Goal: Information Seeking & Learning: Find specific fact

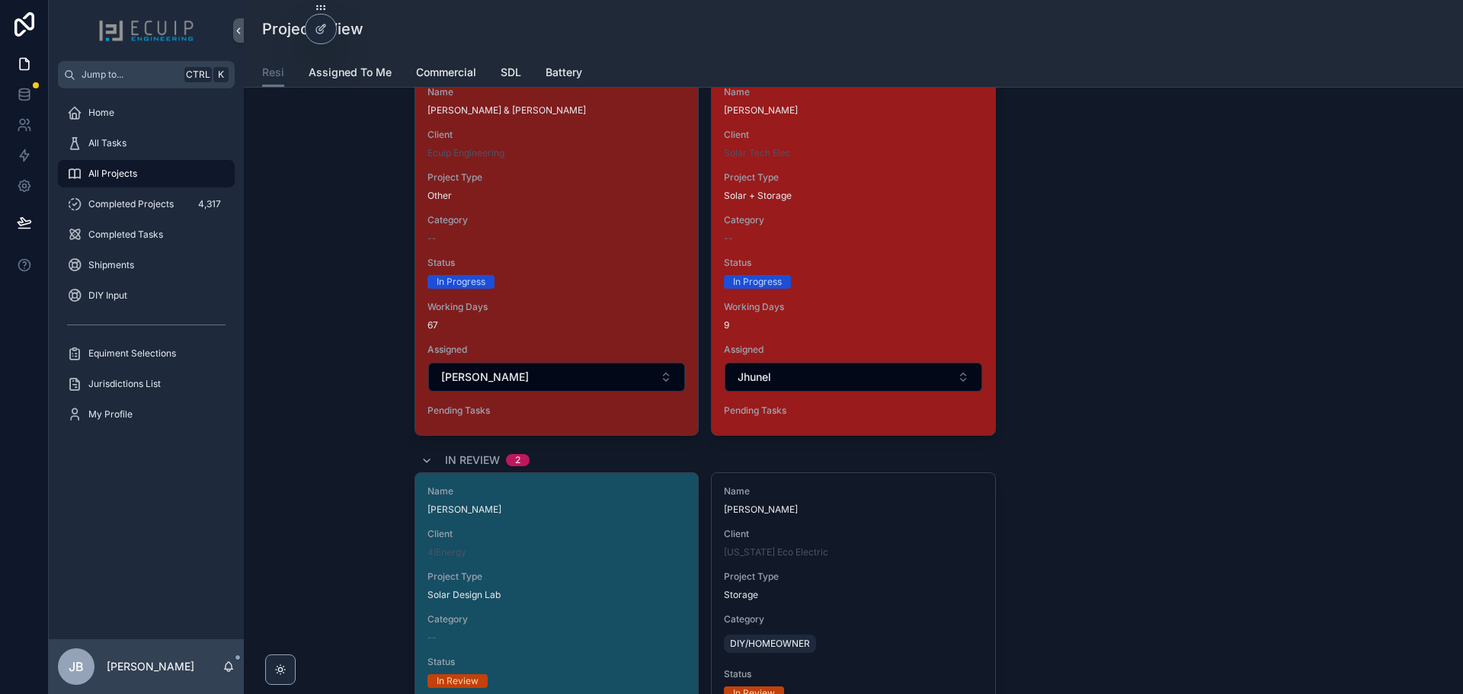
scroll to position [2847, 0]
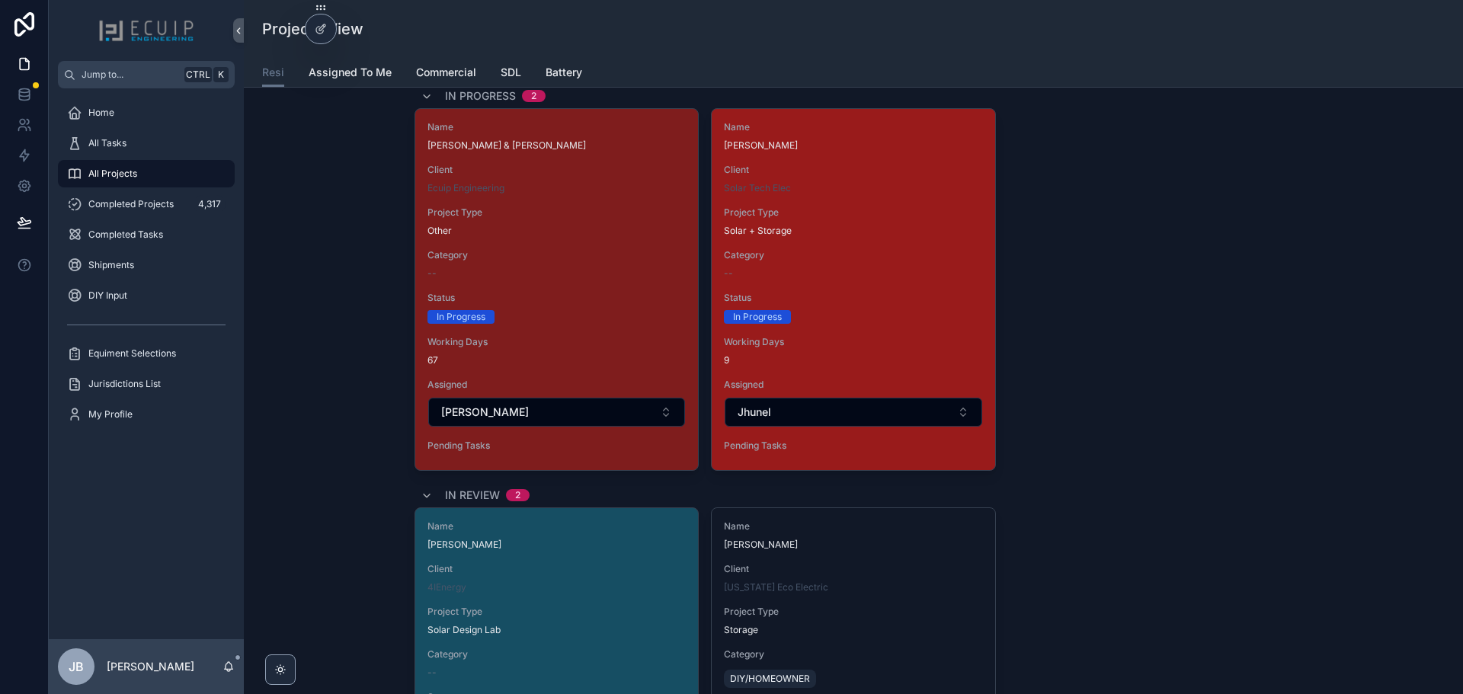
click at [818, 299] on span "Status" at bounding box center [853, 298] width 258 height 12
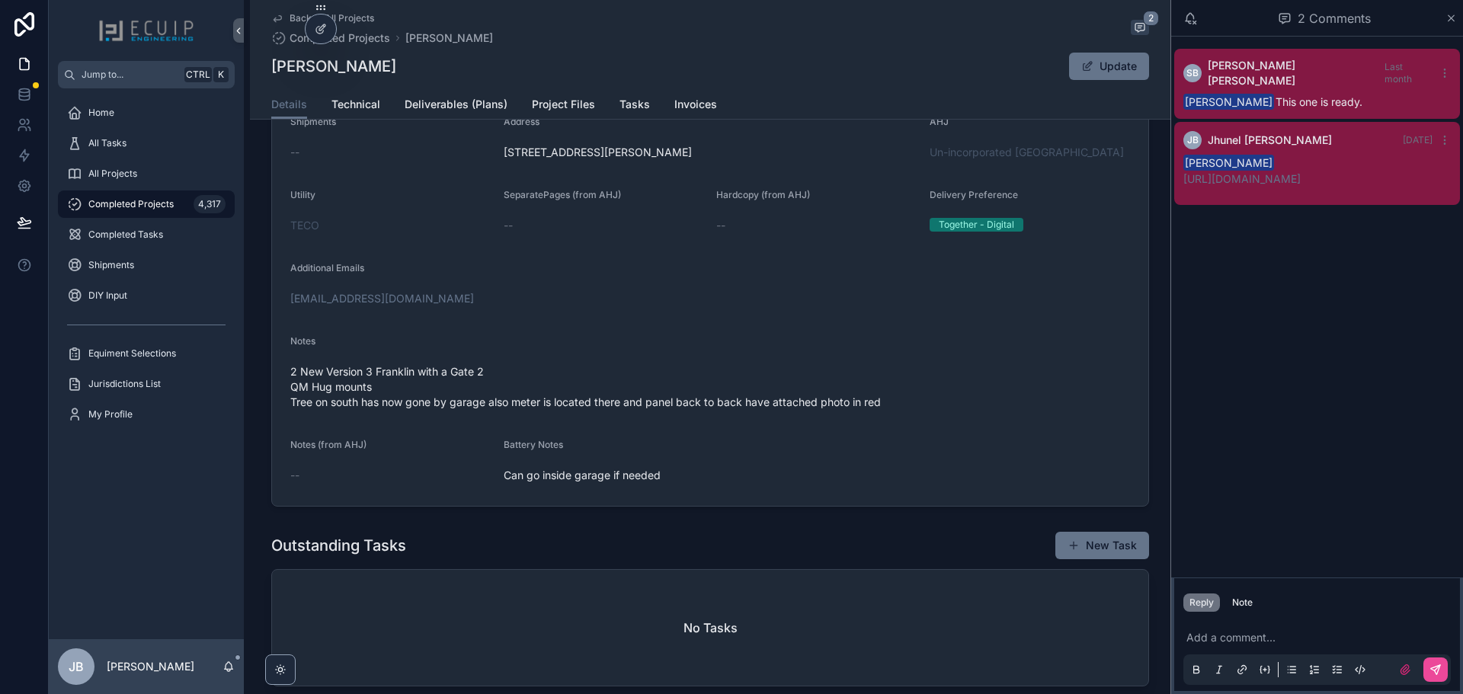
scroll to position [381, 0]
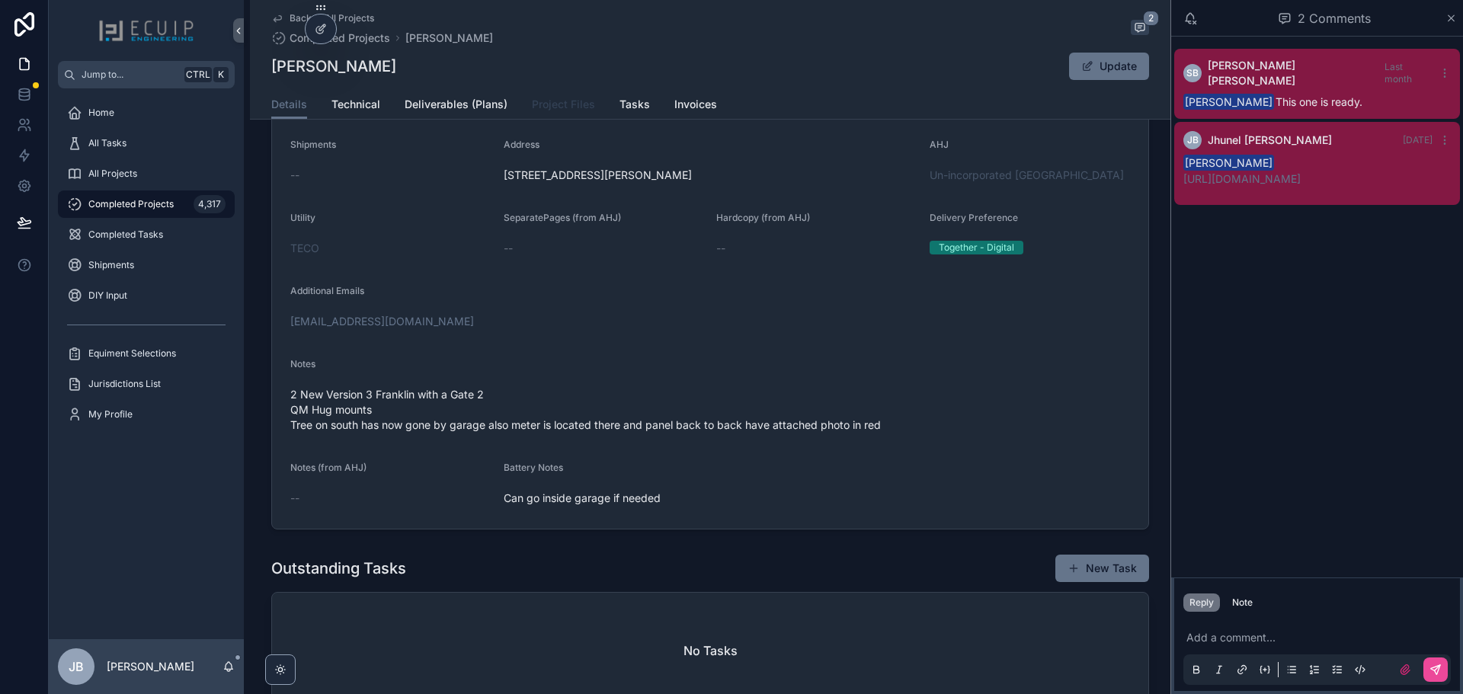
click at [555, 109] on span "Project Files" at bounding box center [563, 104] width 63 height 15
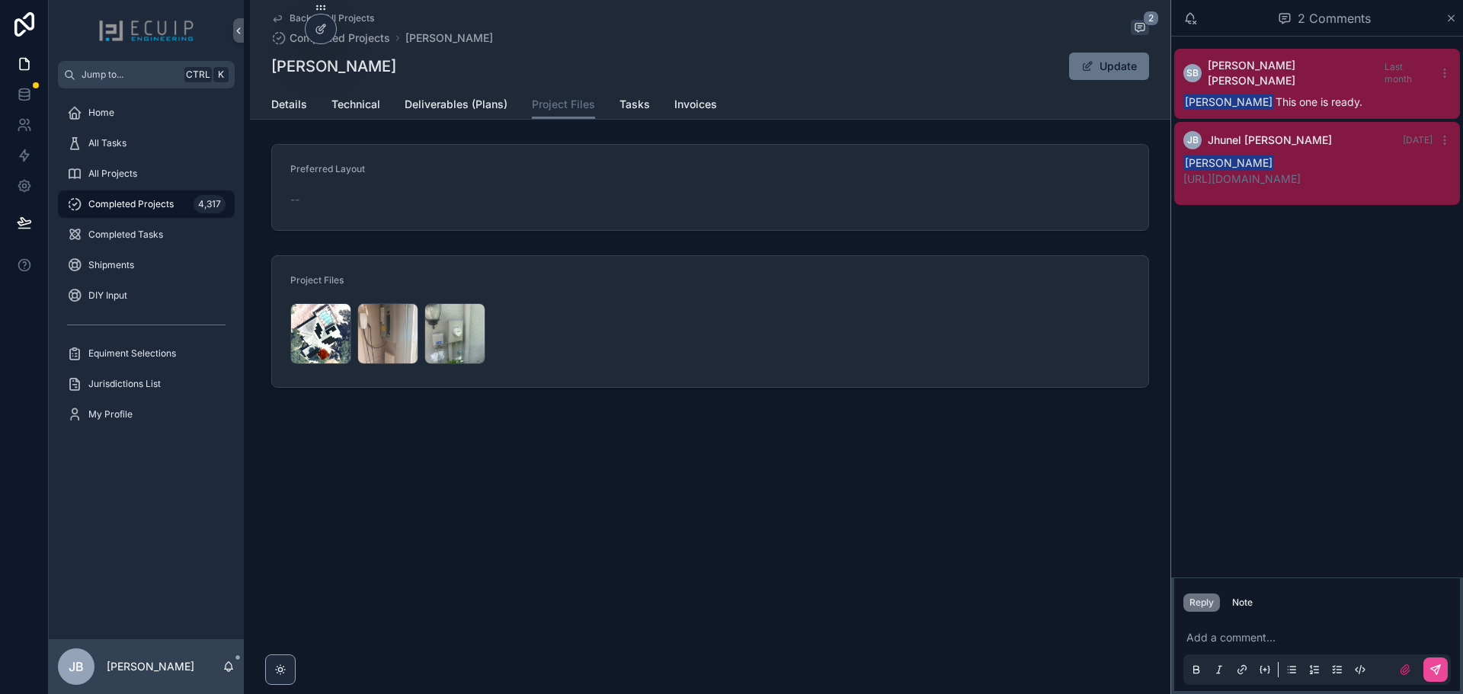
click at [1169, 187] on p "https://drive.google.com/drive/u/0/folders/1yJpyK_RUyvk3o3yFzqzd3Jpkqvke1OAl" at bounding box center [1316, 179] width 267 height 16
click at [1169, 182] on link "https://drive.google.com/drive/u/0/folders/1yJpyK_RUyvk3o3yFzqzd3Jpkqvke1OAl" at bounding box center [1241, 178] width 117 height 13
click at [1169, 177] on link "https://drive.google.com/drive/u/0/folders/1yJpyK_RUyvk3o3yFzqzd3Jpkqvke1OAl" at bounding box center [1241, 178] width 117 height 13
click at [302, 114] on link "Details" at bounding box center [289, 106] width 36 height 30
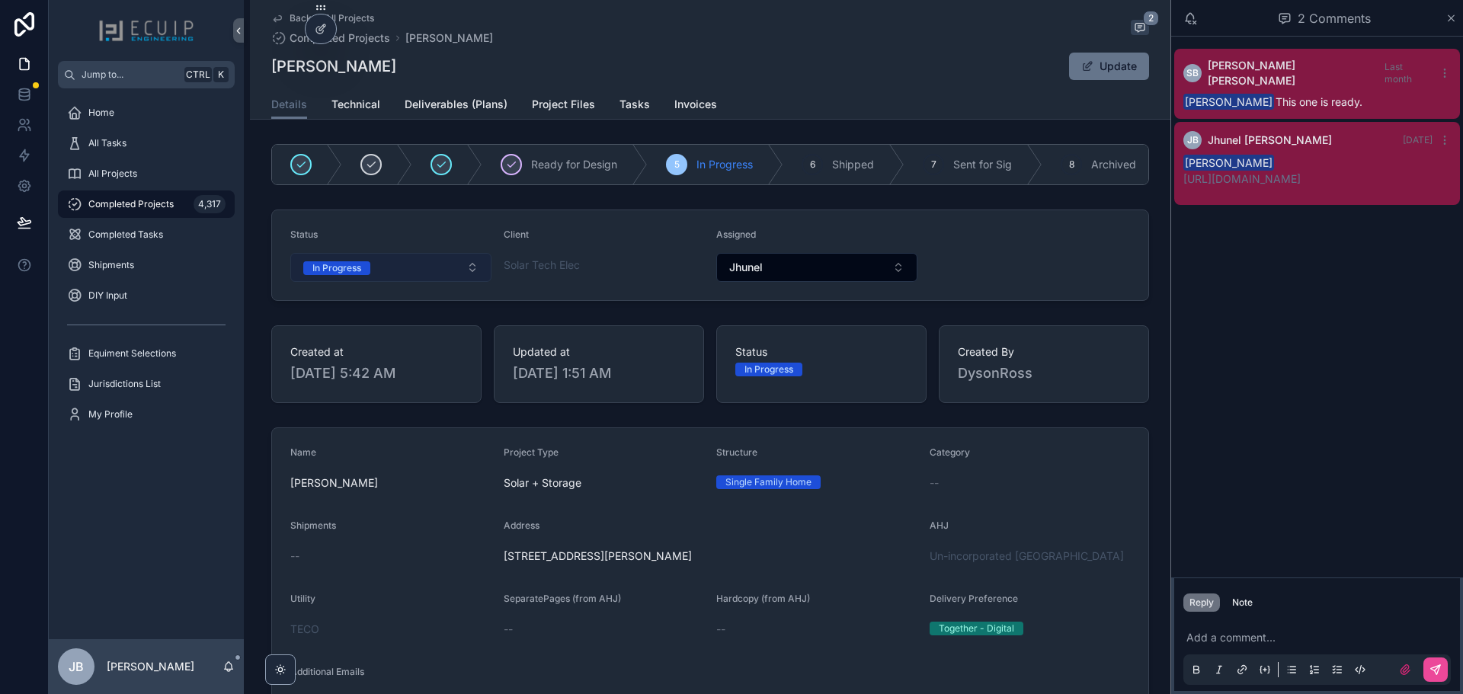
click at [395, 279] on button "In Progress" at bounding box center [390, 267] width 201 height 29
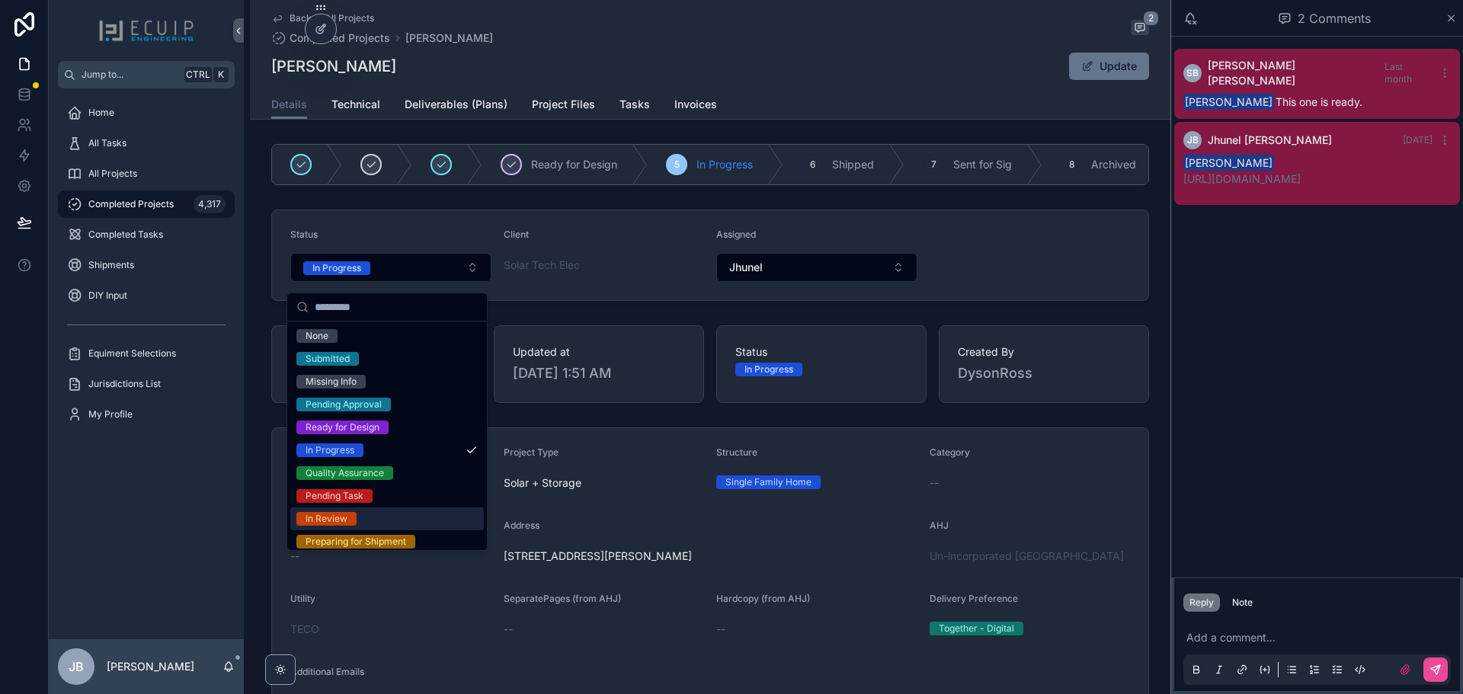
click at [366, 513] on div "In Review" at bounding box center [387, 518] width 194 height 23
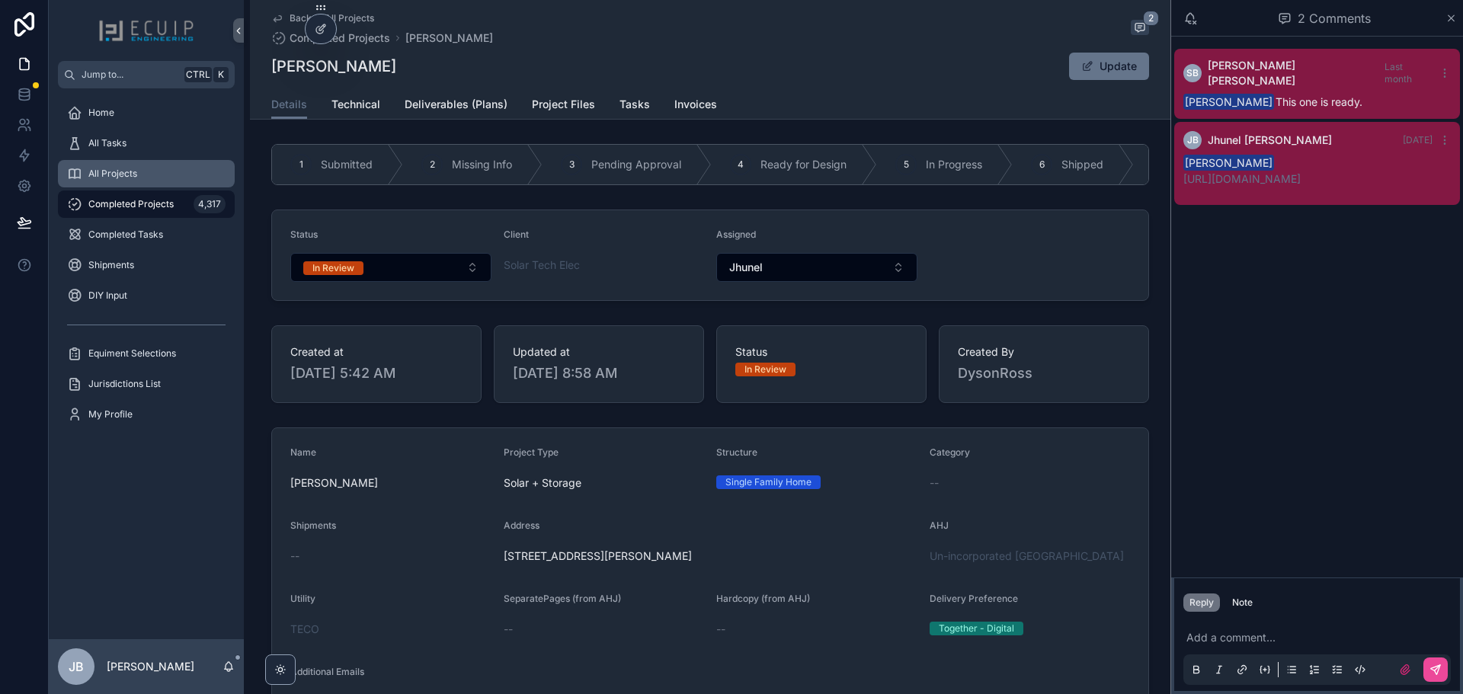
drag, startPoint x: 130, startPoint y: 169, endPoint x: 758, endPoint y: 259, distance: 634.2
click at [1169, 529] on div "Add a comment..." at bounding box center [1316, 653] width 267 height 64
click at [1169, 529] on p "scrollable content" at bounding box center [1319, 637] width 267 height 15
click at [1169, 529] on div "Note" at bounding box center [1242, 603] width 21 height 12
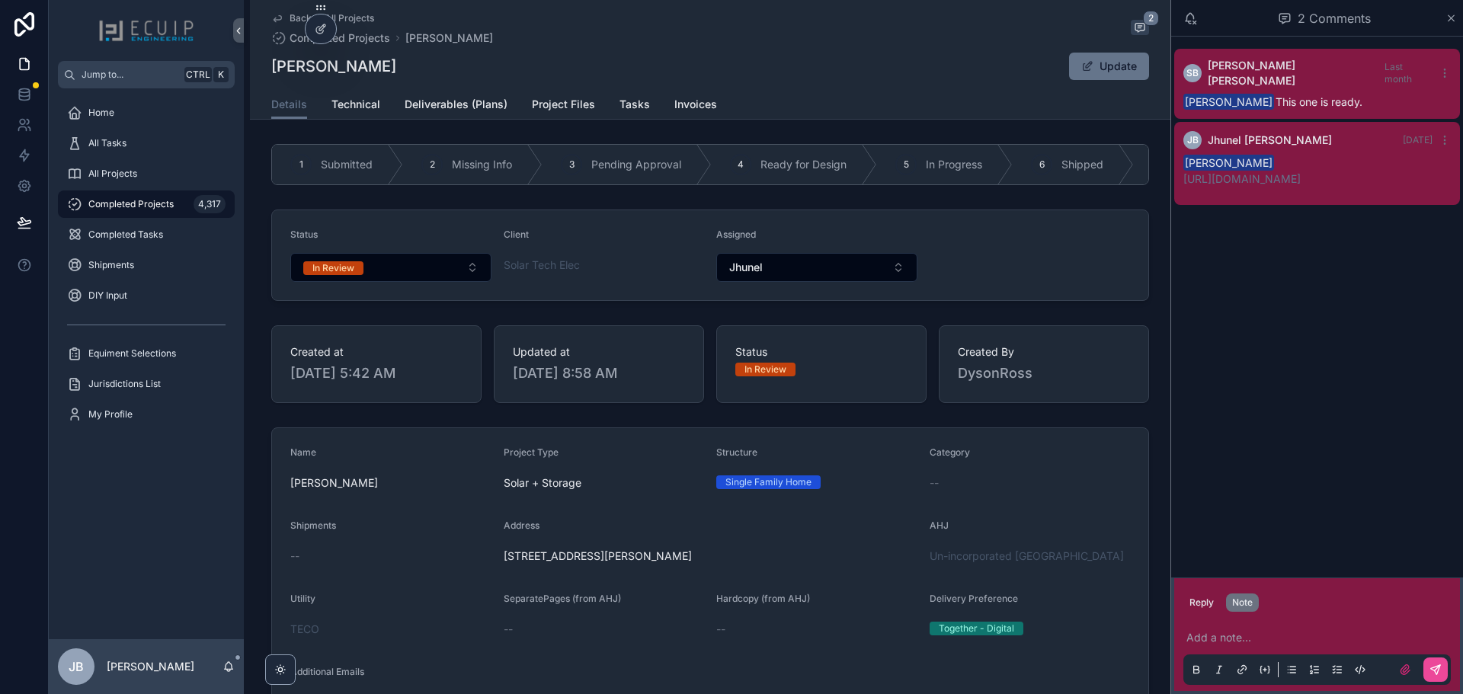
click at [1169, 529] on p "scrollable content" at bounding box center [1319, 637] width 267 height 15
click at [1169, 529] on span "**********" at bounding box center [1301, 637] width 230 height 11
click at [1169, 529] on span "**********" at bounding box center [1310, 637] width 249 height 11
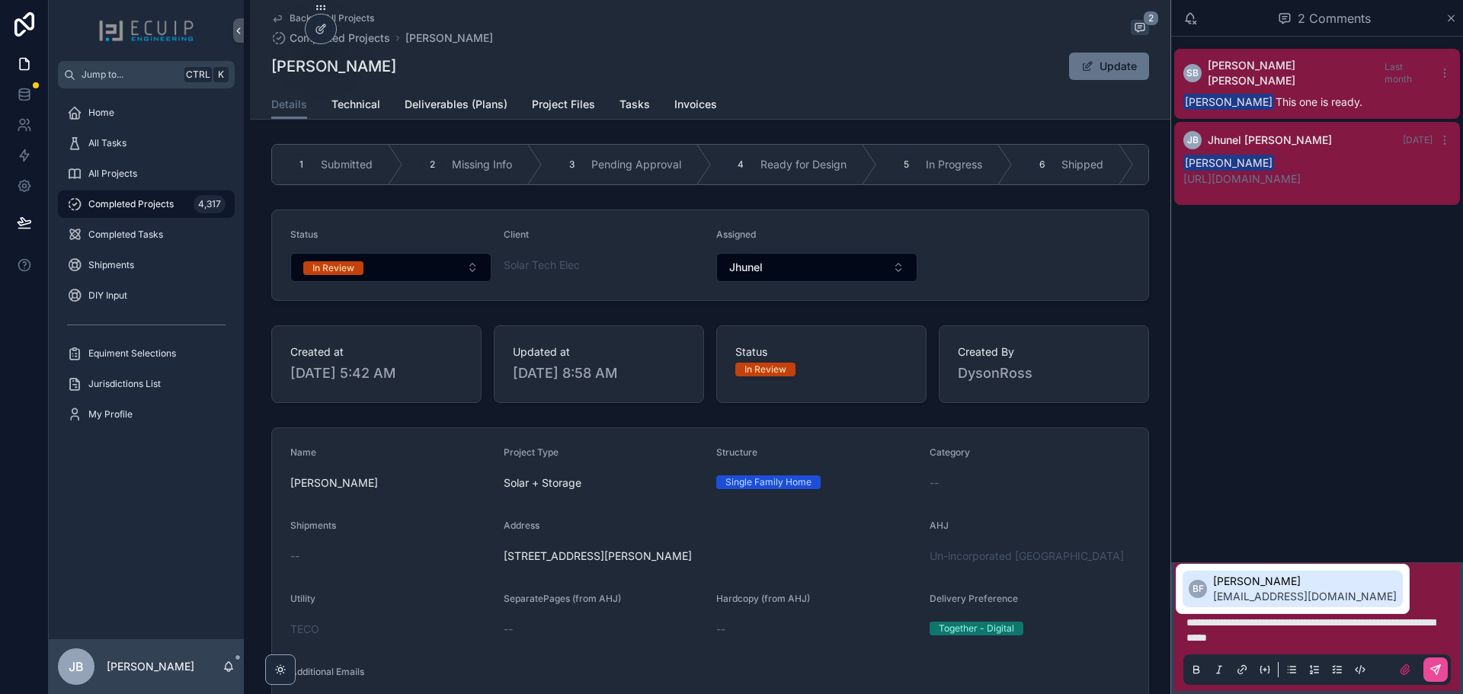
click at [1169, 529] on span "bradyn@ecuip.com" at bounding box center [1305, 596] width 184 height 15
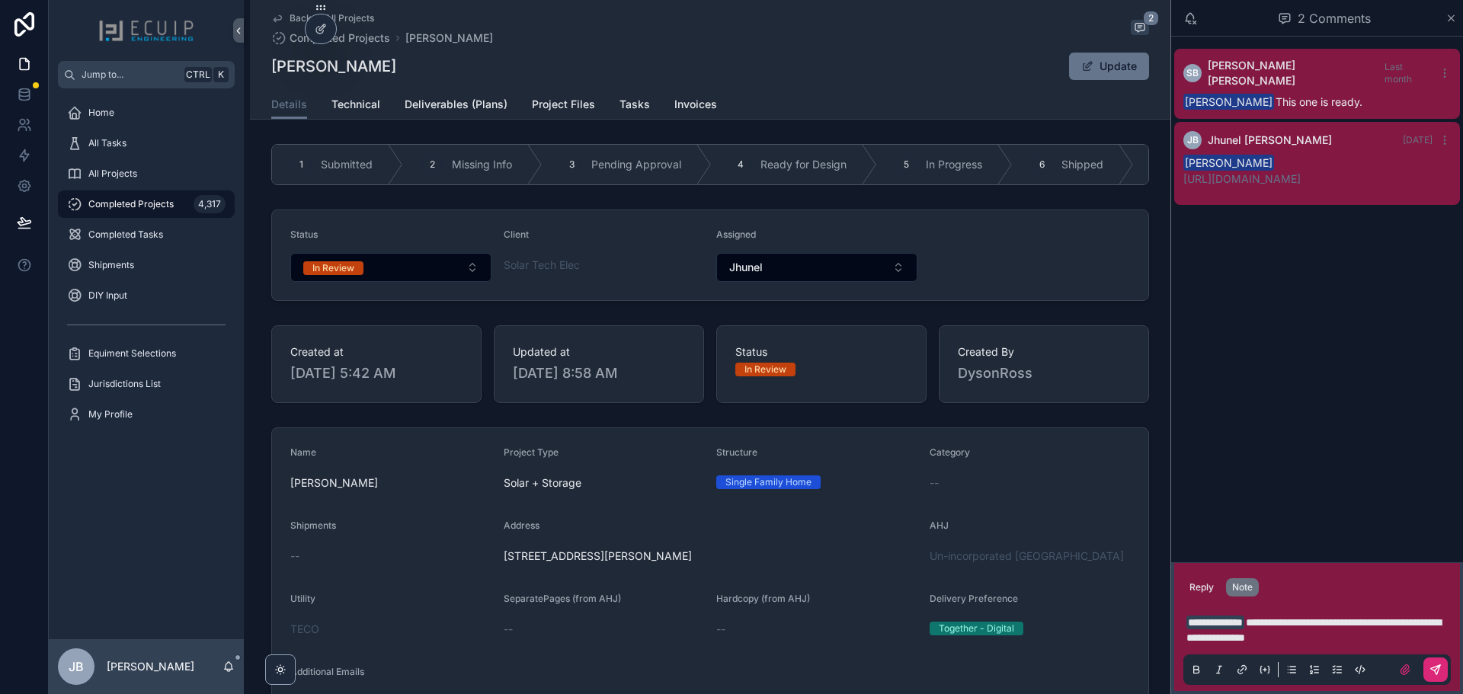
click at [1169, 529] on button "scrollable content" at bounding box center [1435, 669] width 24 height 24
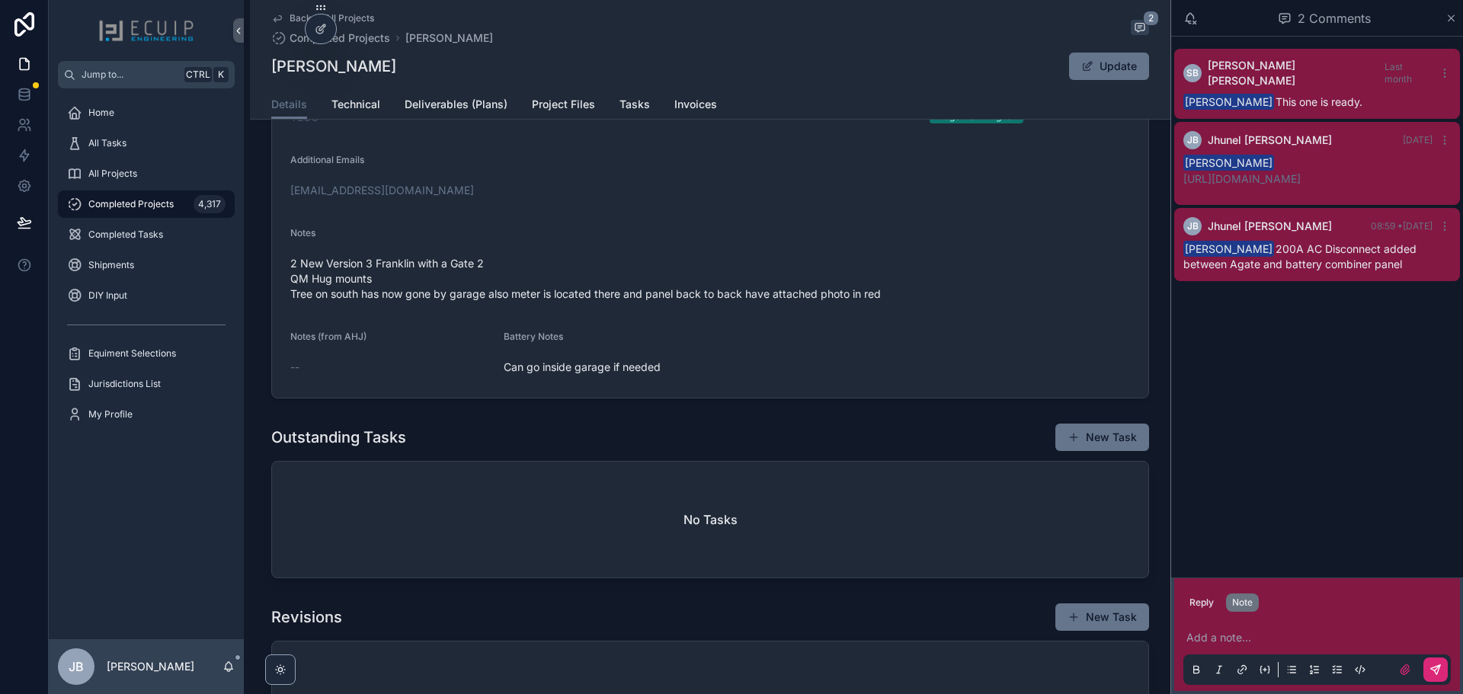
scroll to position [439, 0]
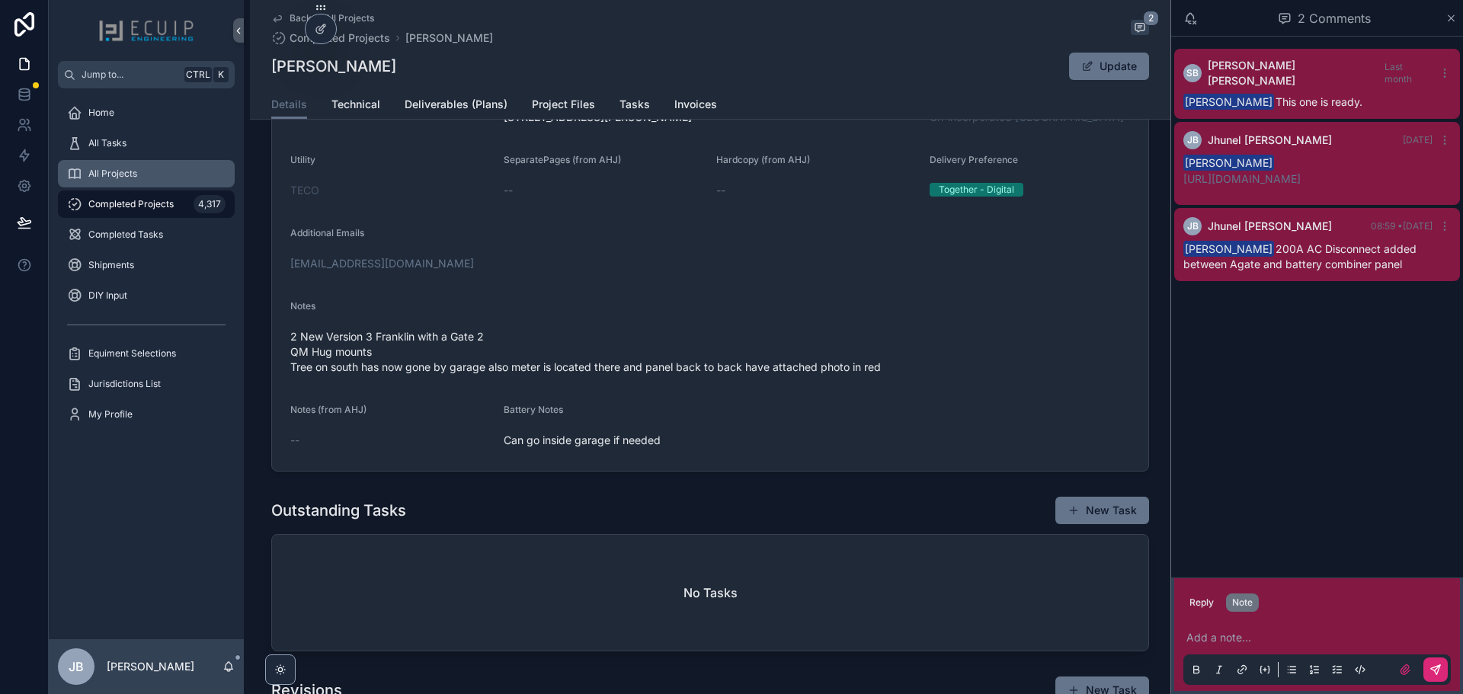
click at [147, 165] on div "All Projects" at bounding box center [146, 174] width 158 height 24
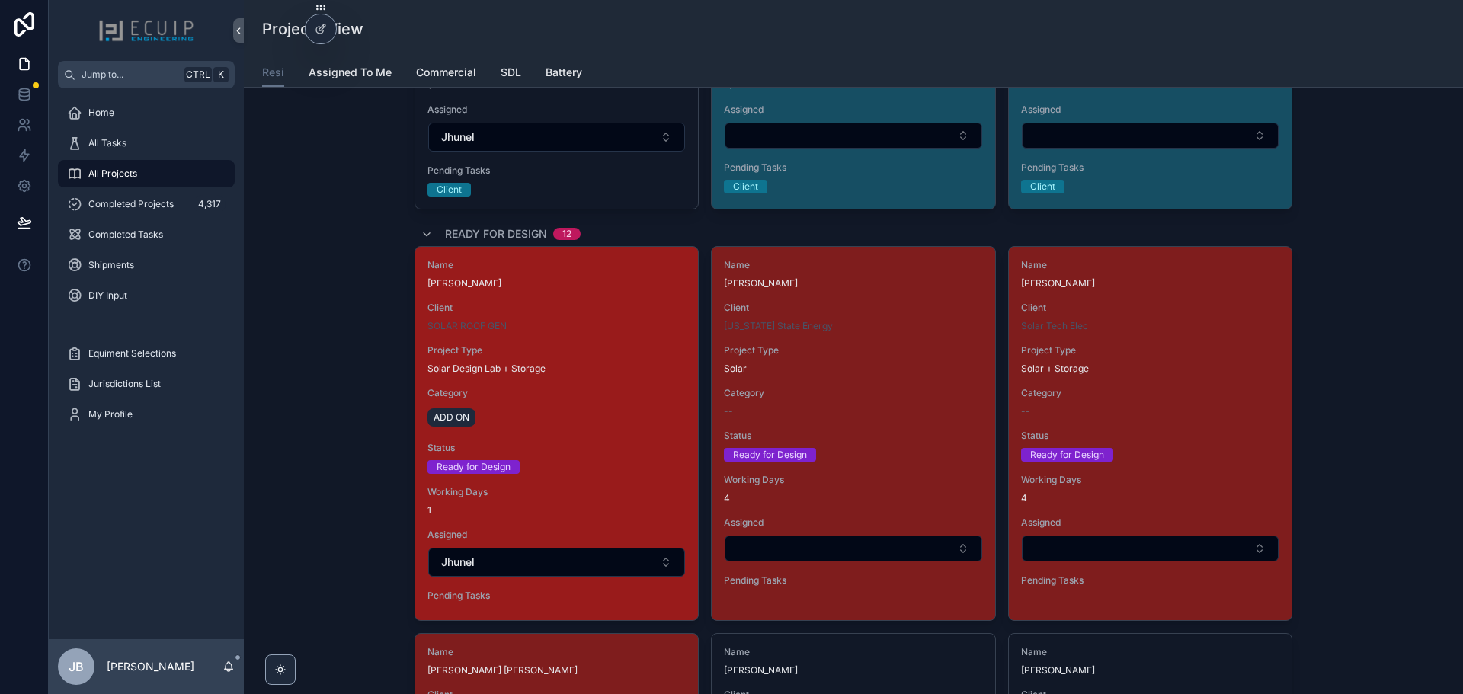
scroll to position [1143, 0]
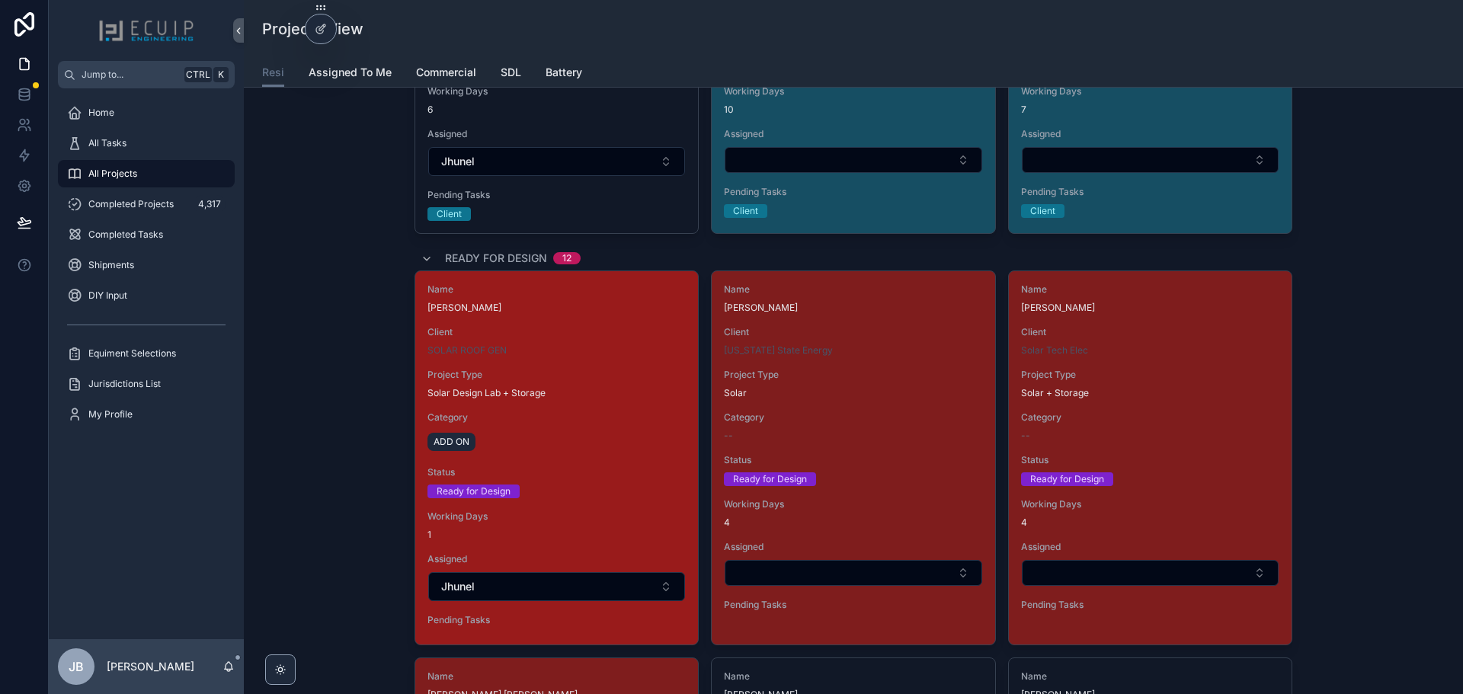
click at [568, 388] on div "Solar Design Lab + Storage" at bounding box center [556, 393] width 258 height 12
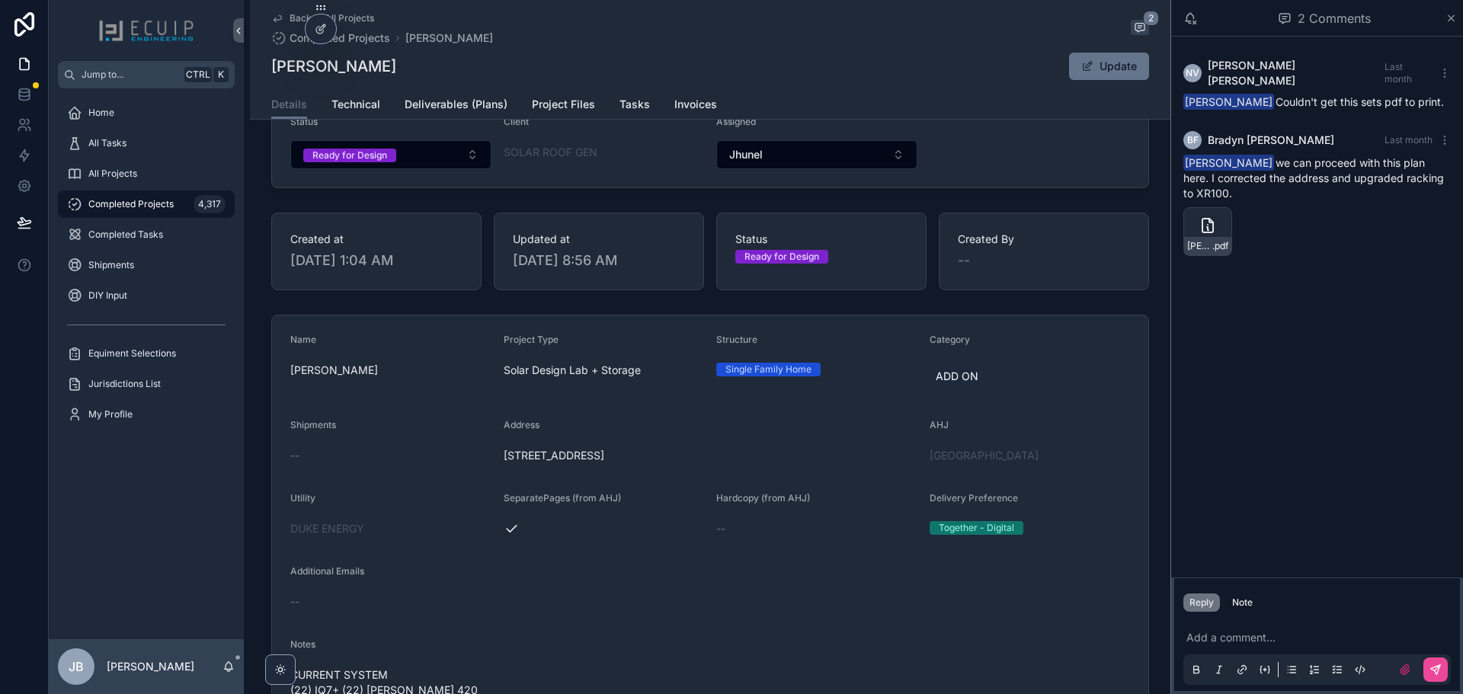
scroll to position [152, 0]
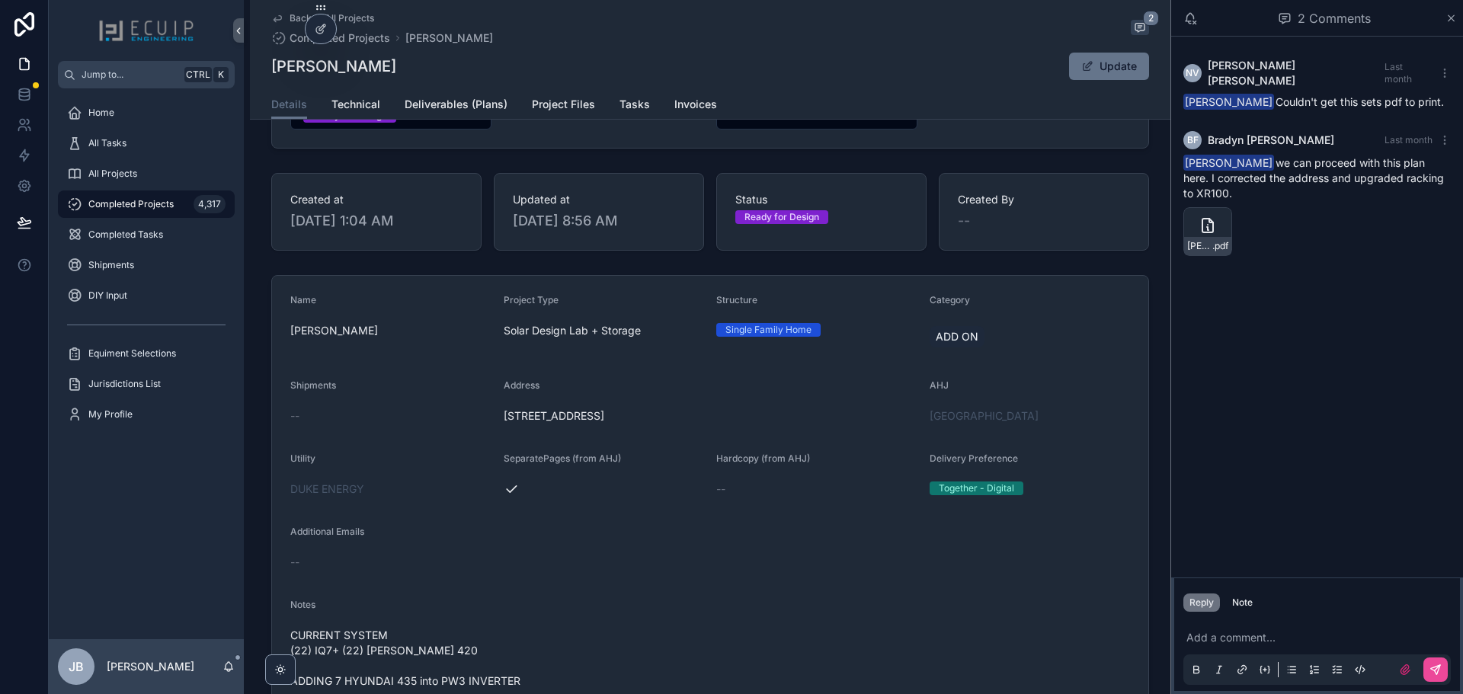
drag, startPoint x: 709, startPoint y: 430, endPoint x: 501, endPoint y: 427, distance: 207.3
click at [504, 424] on span "4051 38th Ave N St. Petersburg, FL 33713" at bounding box center [711, 415] width 414 height 15
copy span "4051 38th Ave N St. Petersburg, FL 33713"
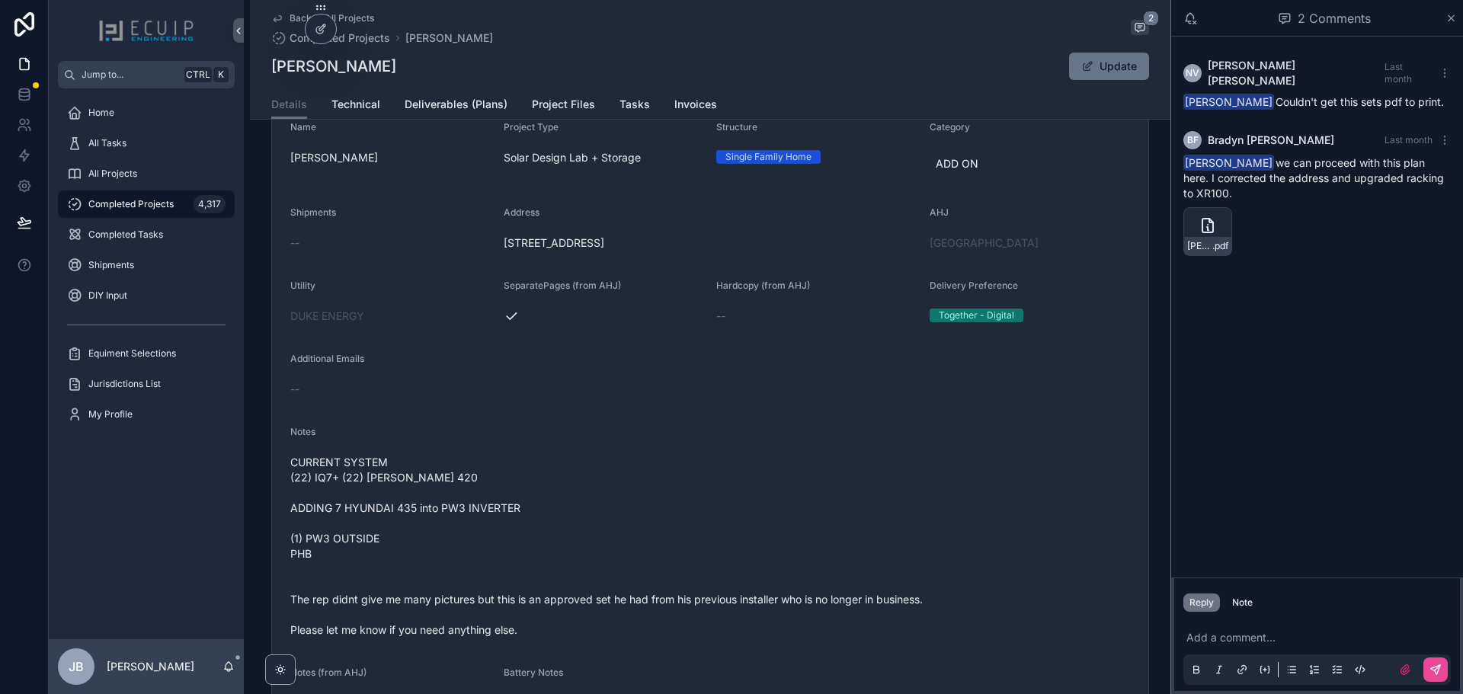
scroll to position [381, 0]
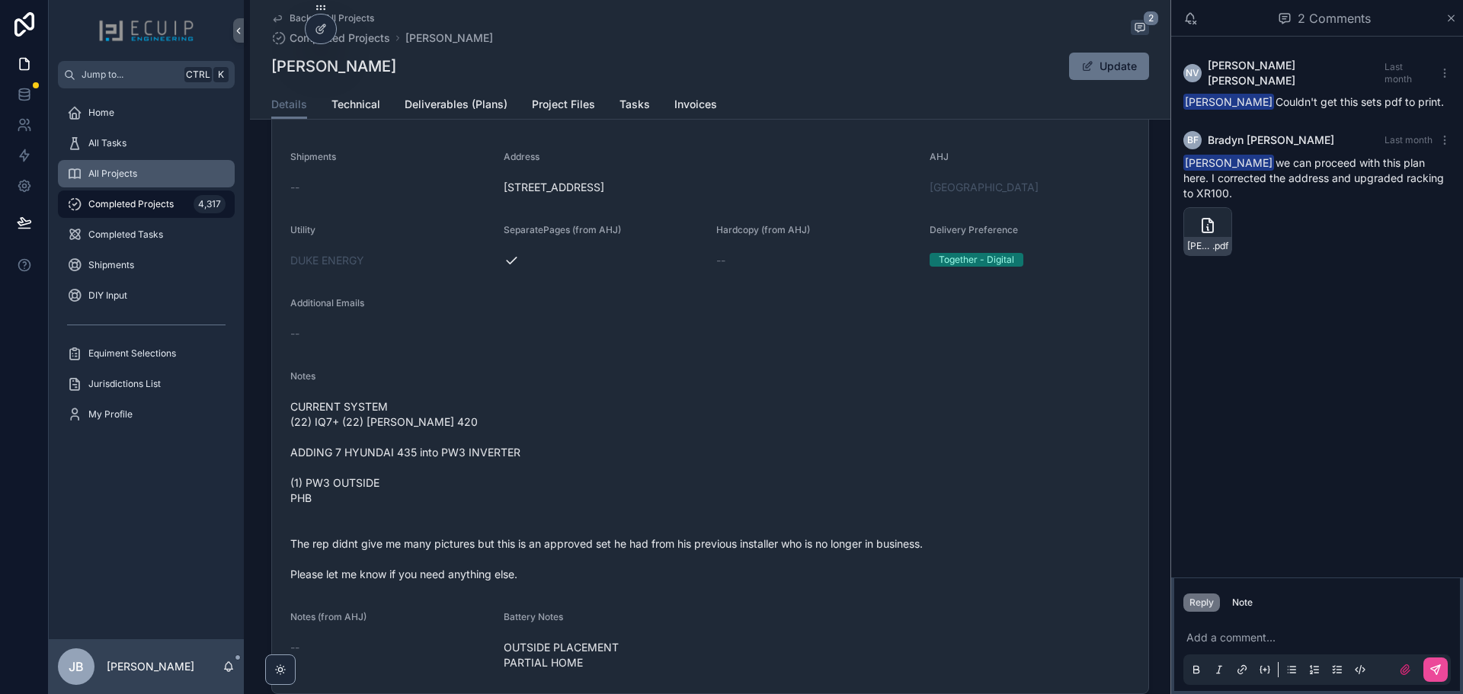
click at [134, 178] on span "All Projects" at bounding box center [112, 174] width 49 height 12
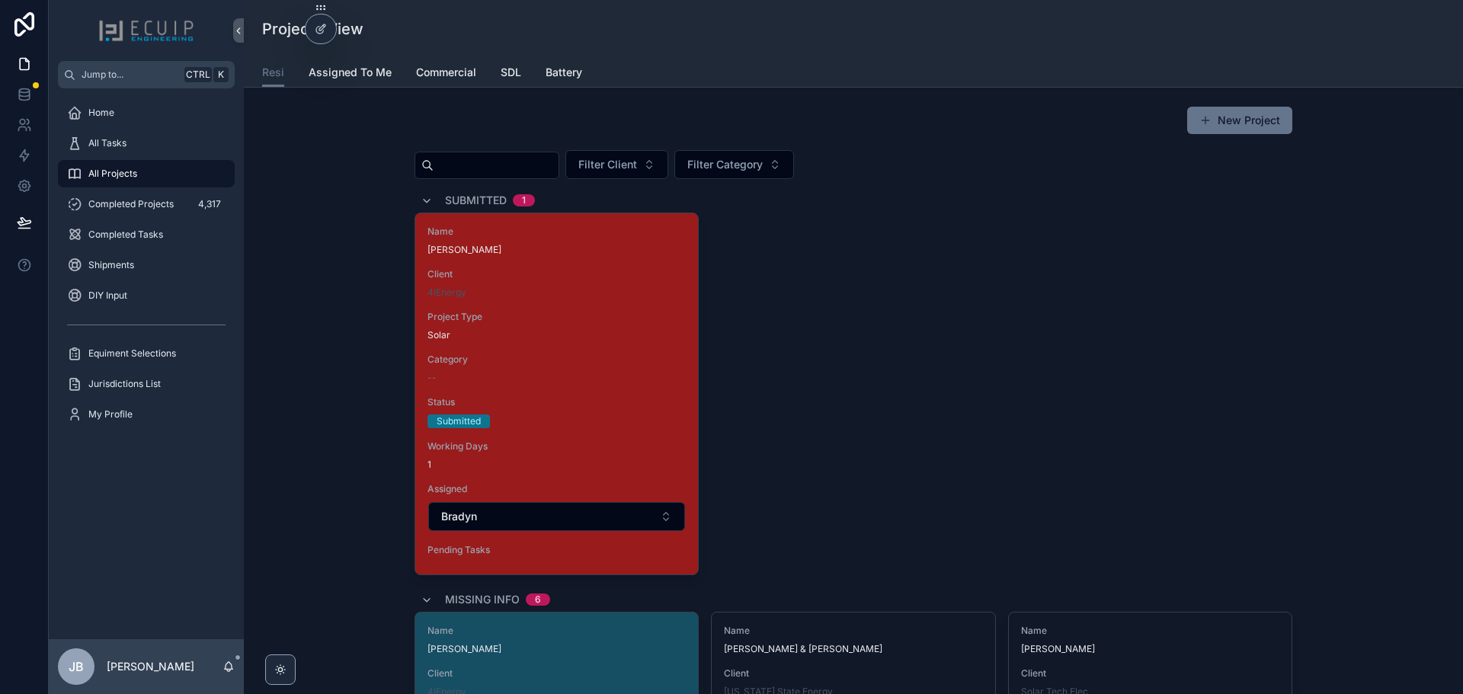
click at [642, 394] on div "Name Michael Meyrowitz Client 4IEnergy Project Type Solar Category -- Status Su…" at bounding box center [556, 393] width 283 height 361
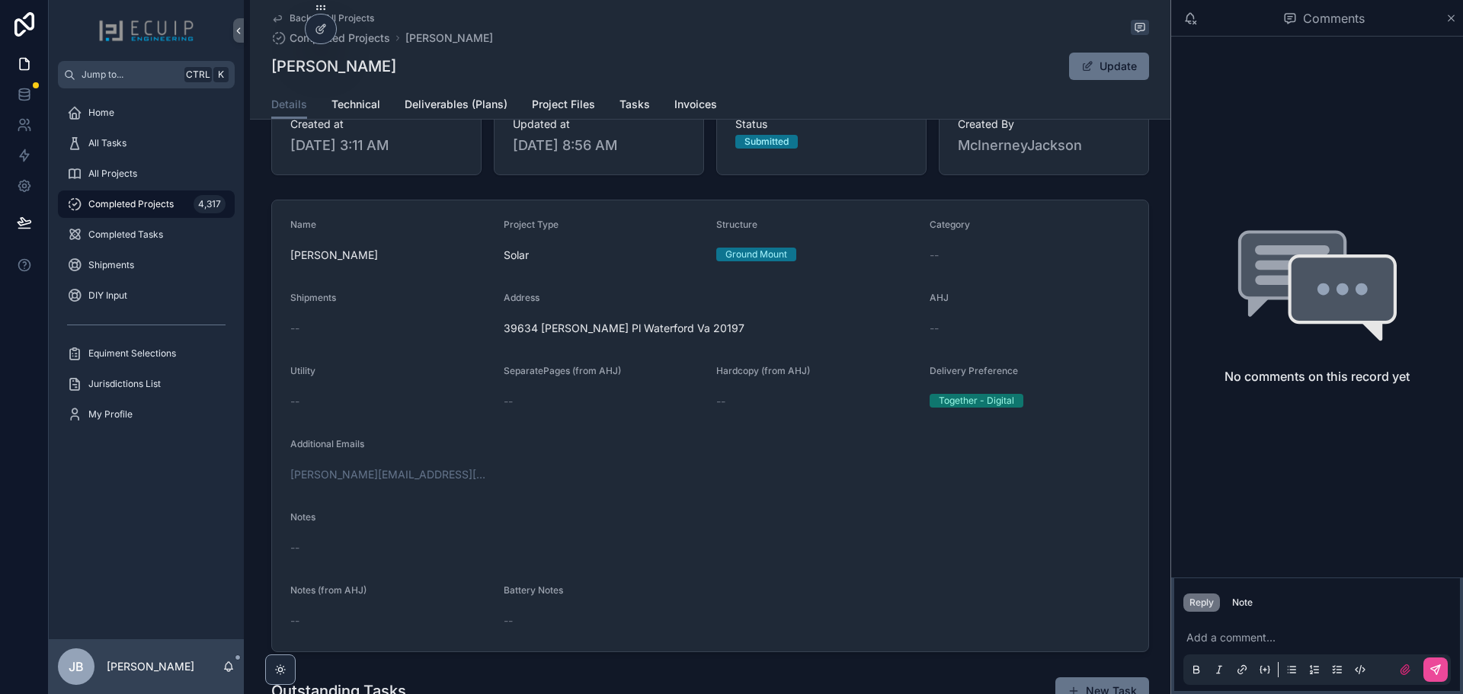
scroll to position [229, 0]
drag, startPoint x: 726, startPoint y: 335, endPoint x: 498, endPoint y: 333, distance: 227.8
click at [498, 333] on form "Name Michael Meyrowitz Project Type Solar Structure Ground Mount Category -- Sh…" at bounding box center [710, 425] width 876 height 451
copy span "39634 Charles Henry Pl Waterford Va 20197"
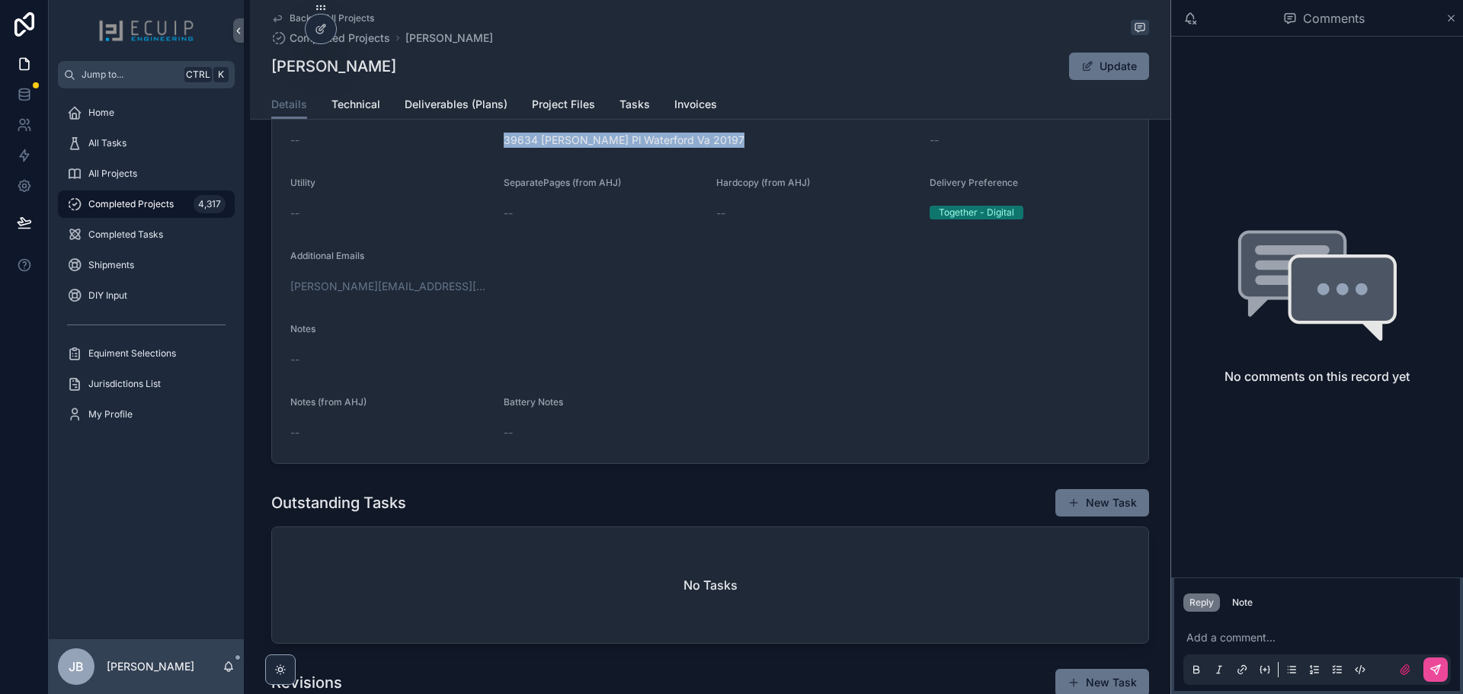
scroll to position [457, 0]
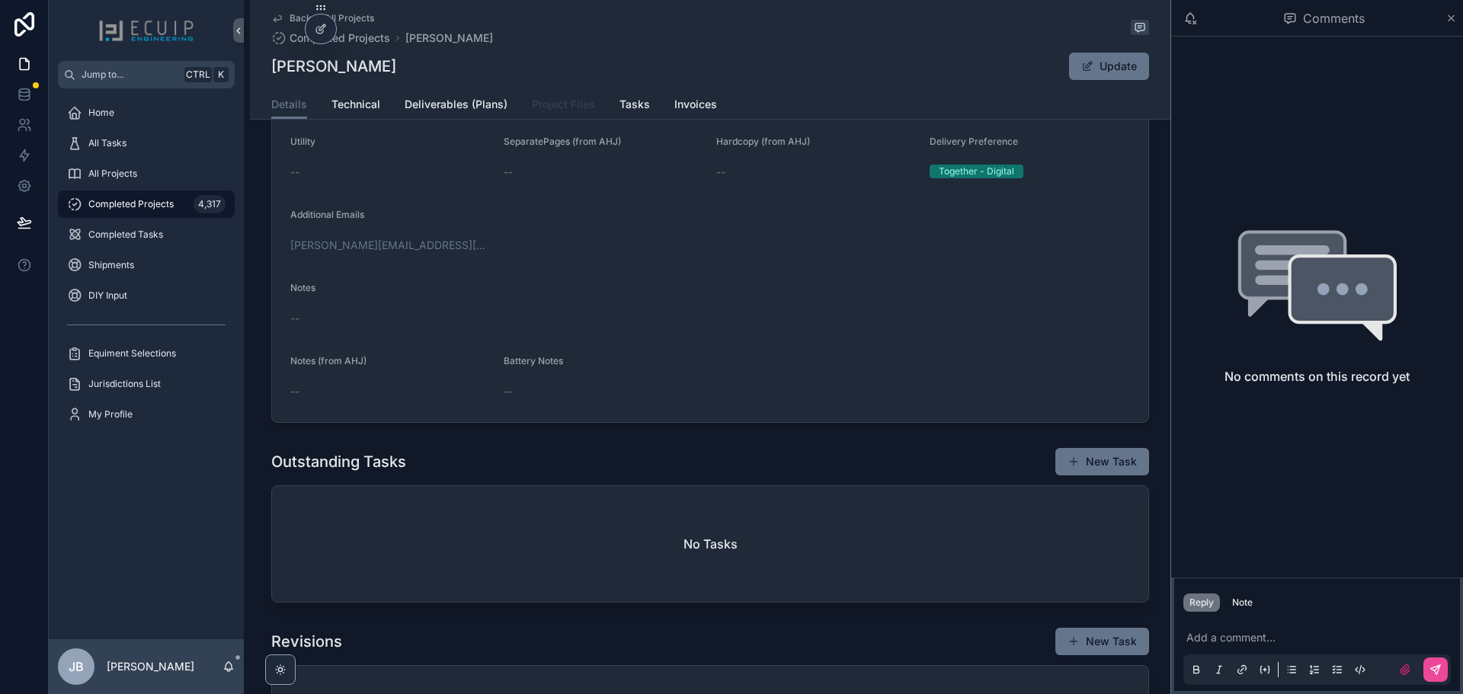
click at [577, 101] on span "Project Files" at bounding box center [563, 104] width 63 height 15
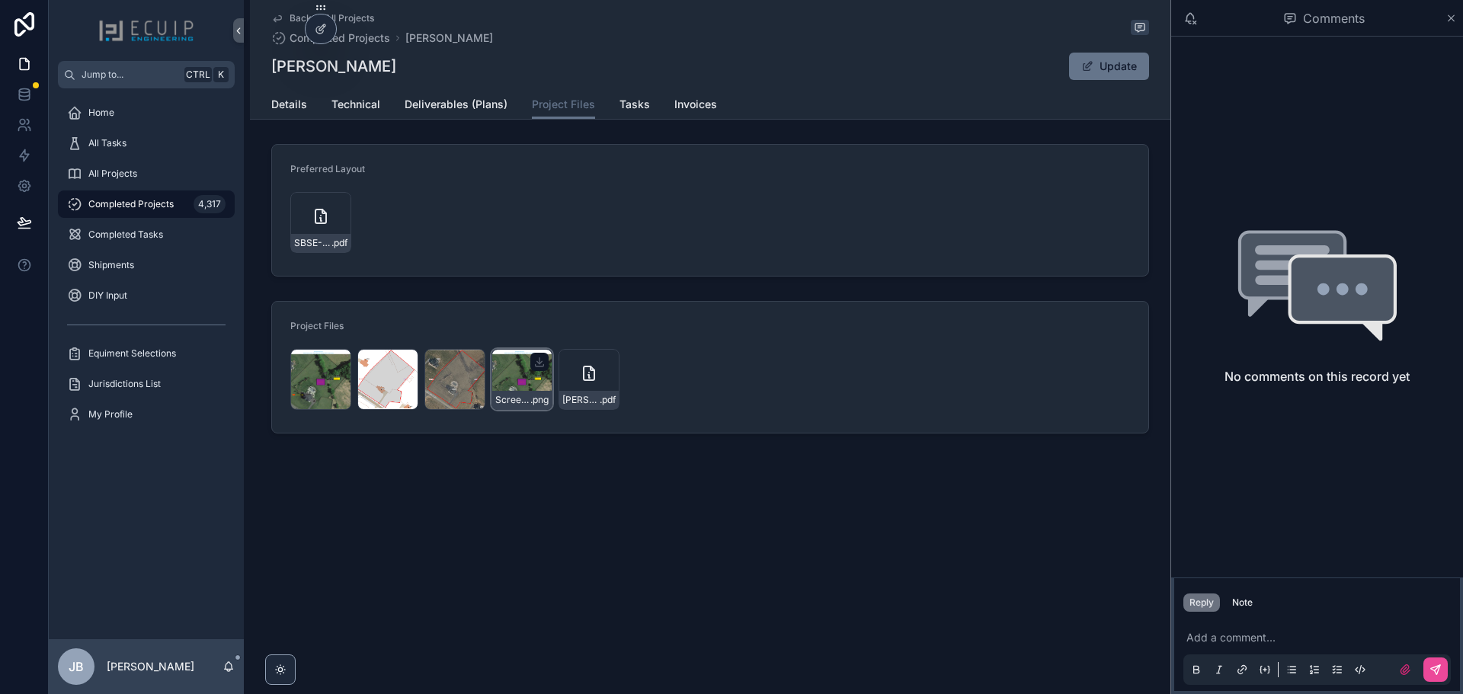
click at [513, 382] on div "Screenshot-2025-08-26-at-2.51.26-PM .png" at bounding box center [521, 379] width 61 height 61
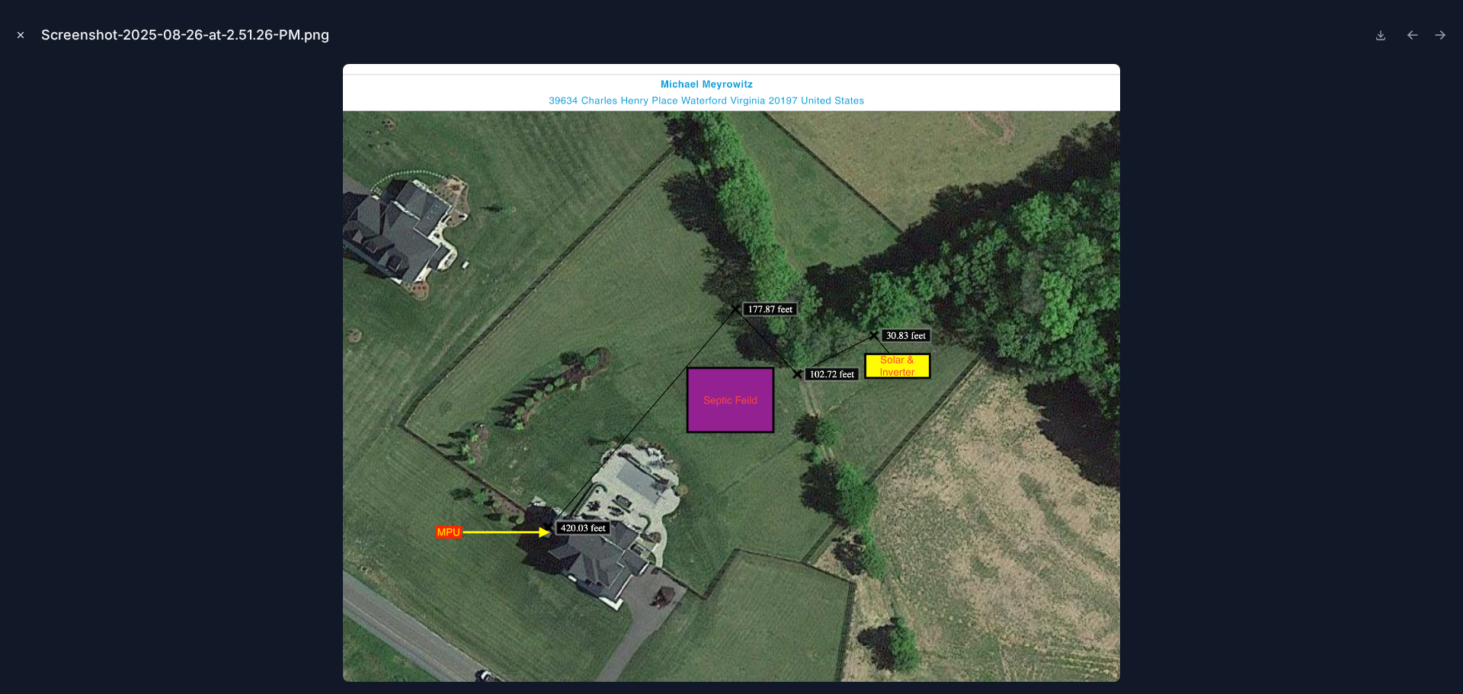
click at [21, 35] on icon "Close modal" at bounding box center [20, 35] width 11 height 11
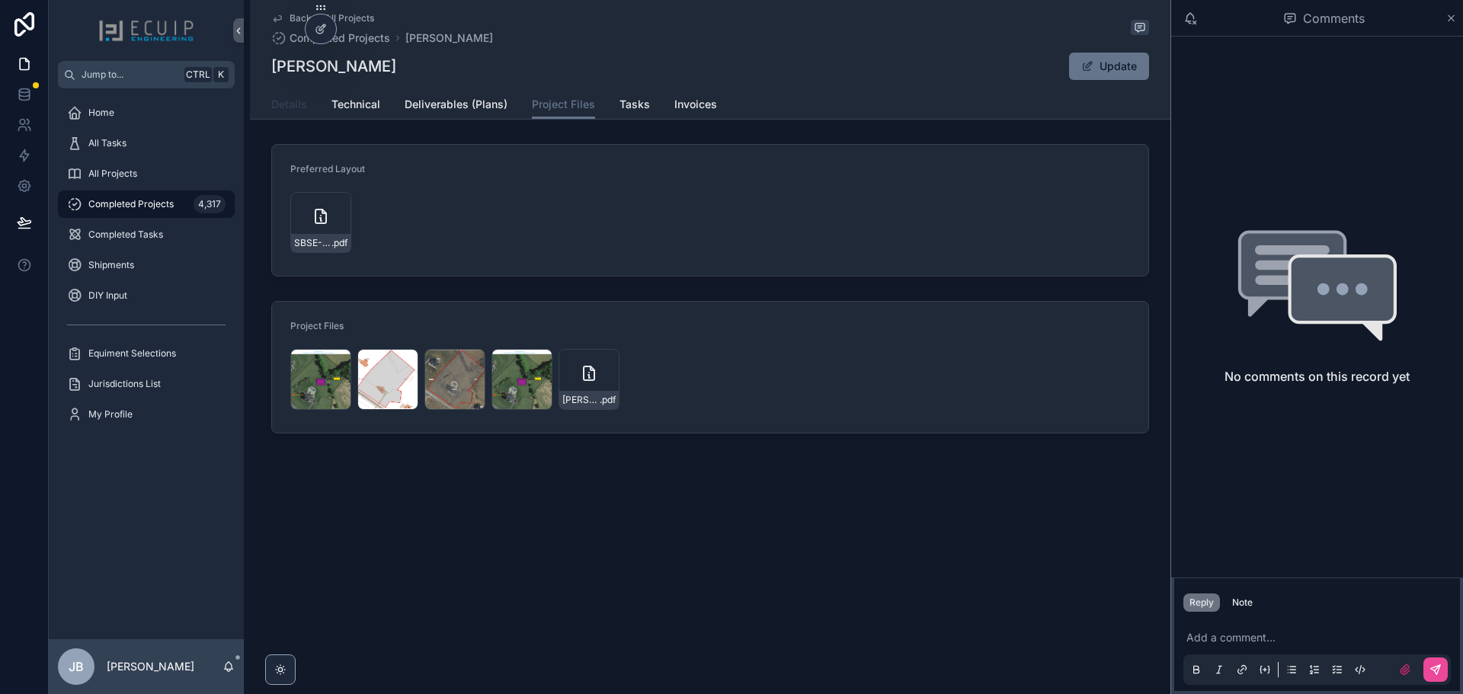
click at [283, 107] on span "Details" at bounding box center [289, 104] width 36 height 15
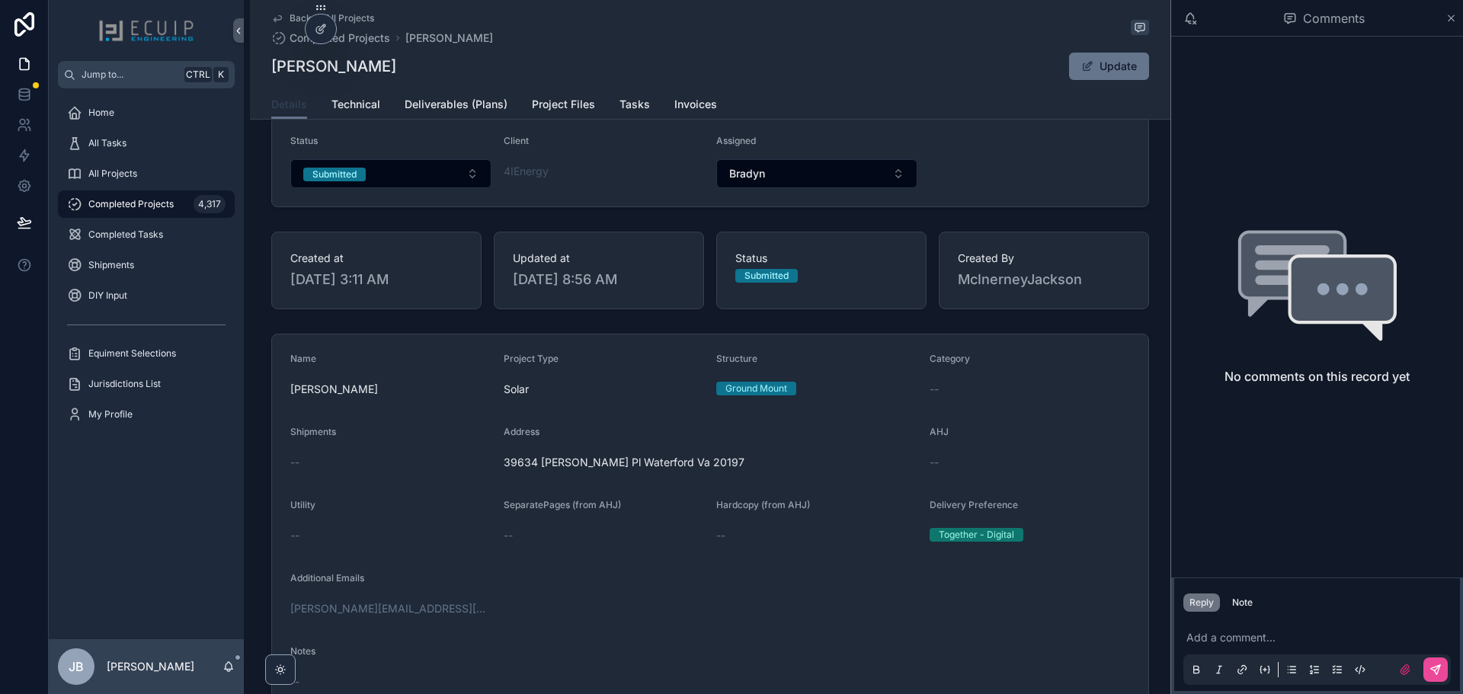
scroll to position [305, 0]
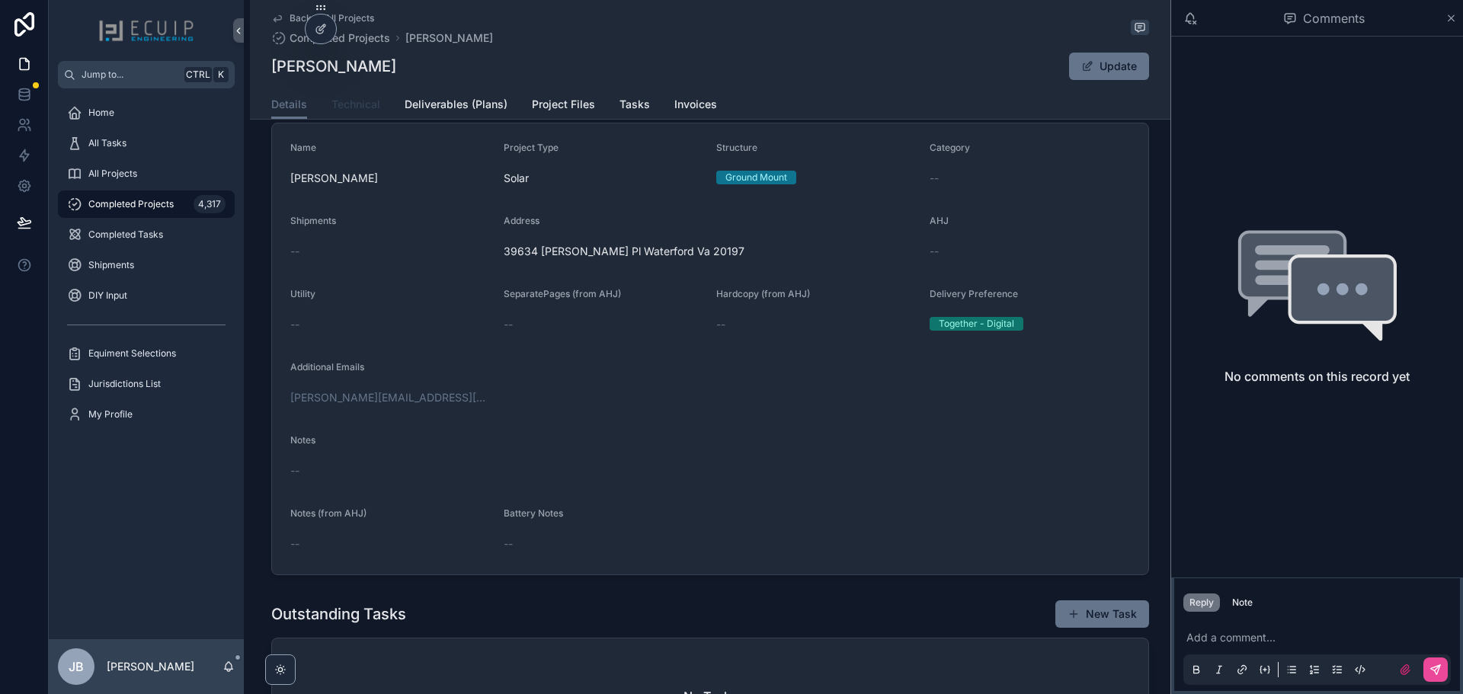
click at [352, 99] on span "Technical" at bounding box center [355, 104] width 49 height 15
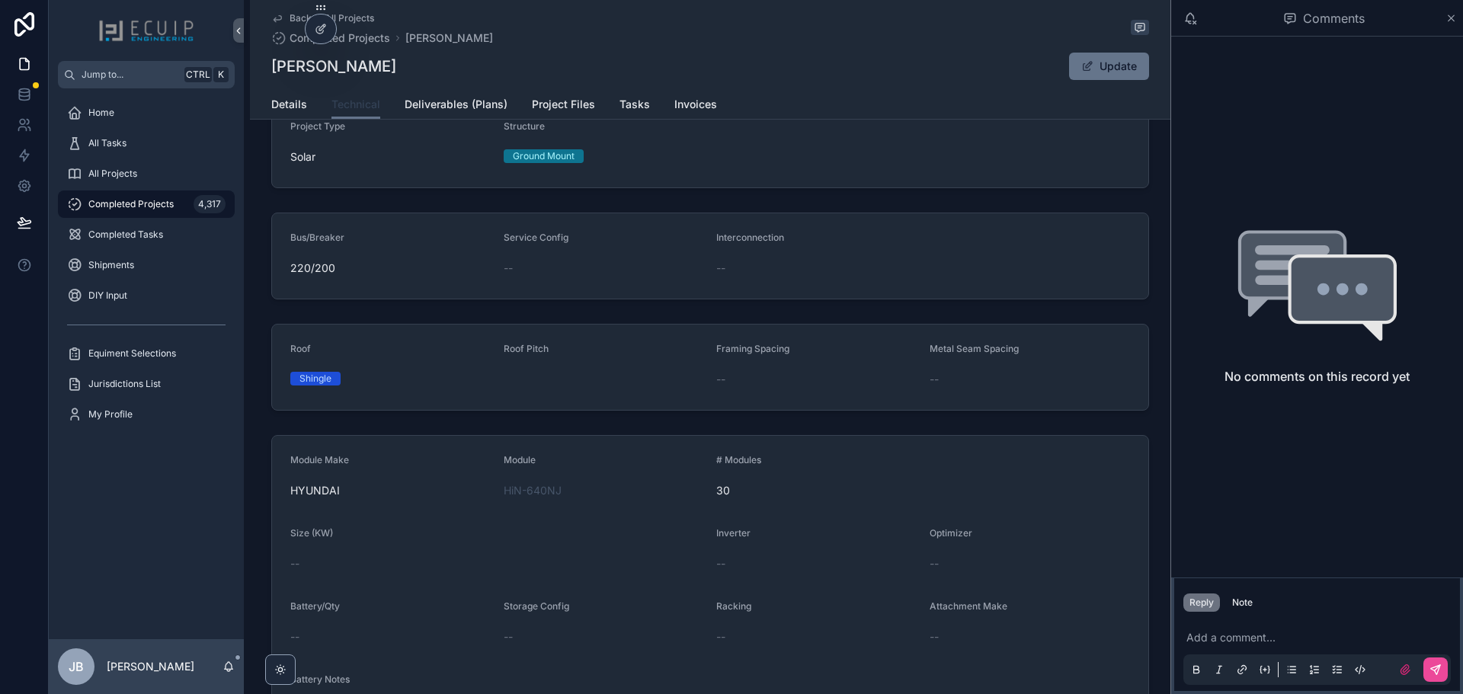
scroll to position [194, 0]
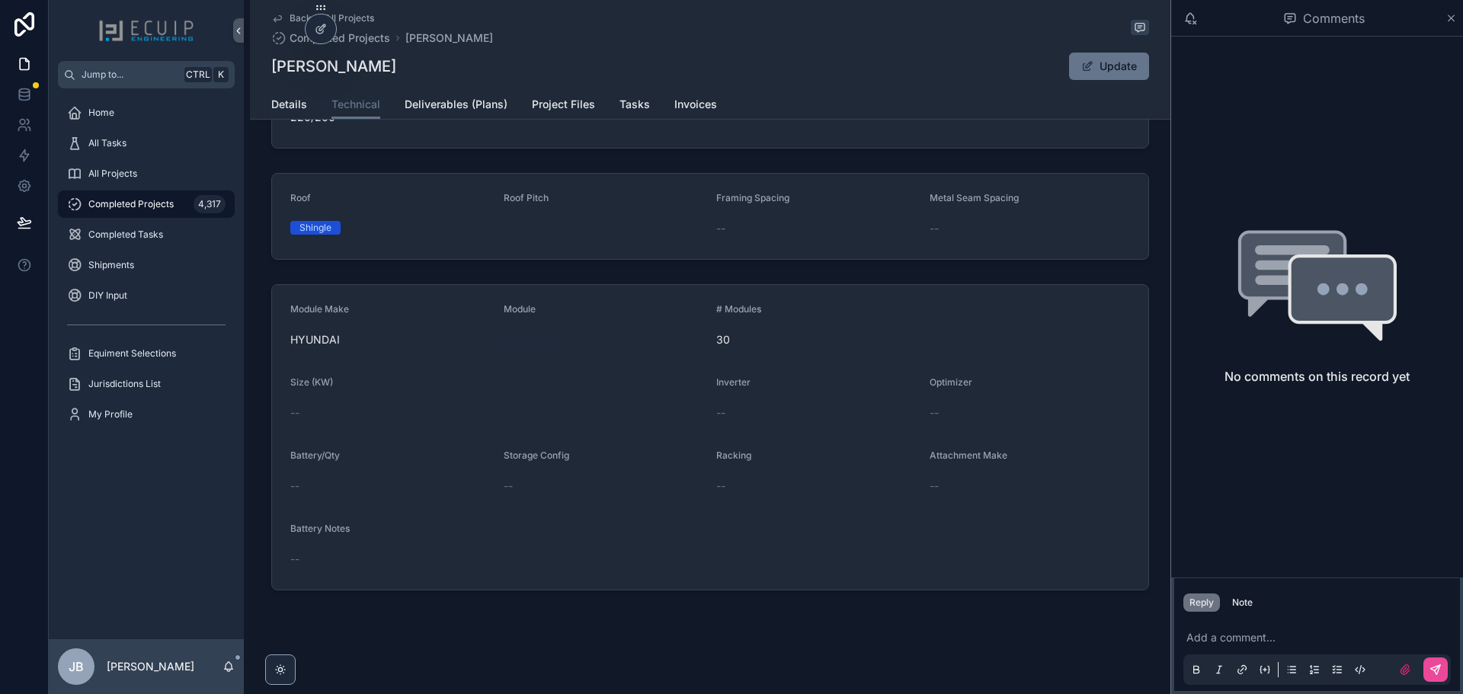
click at [533, 344] on span "HiN-640NJ" at bounding box center [533, 339] width 58 height 15
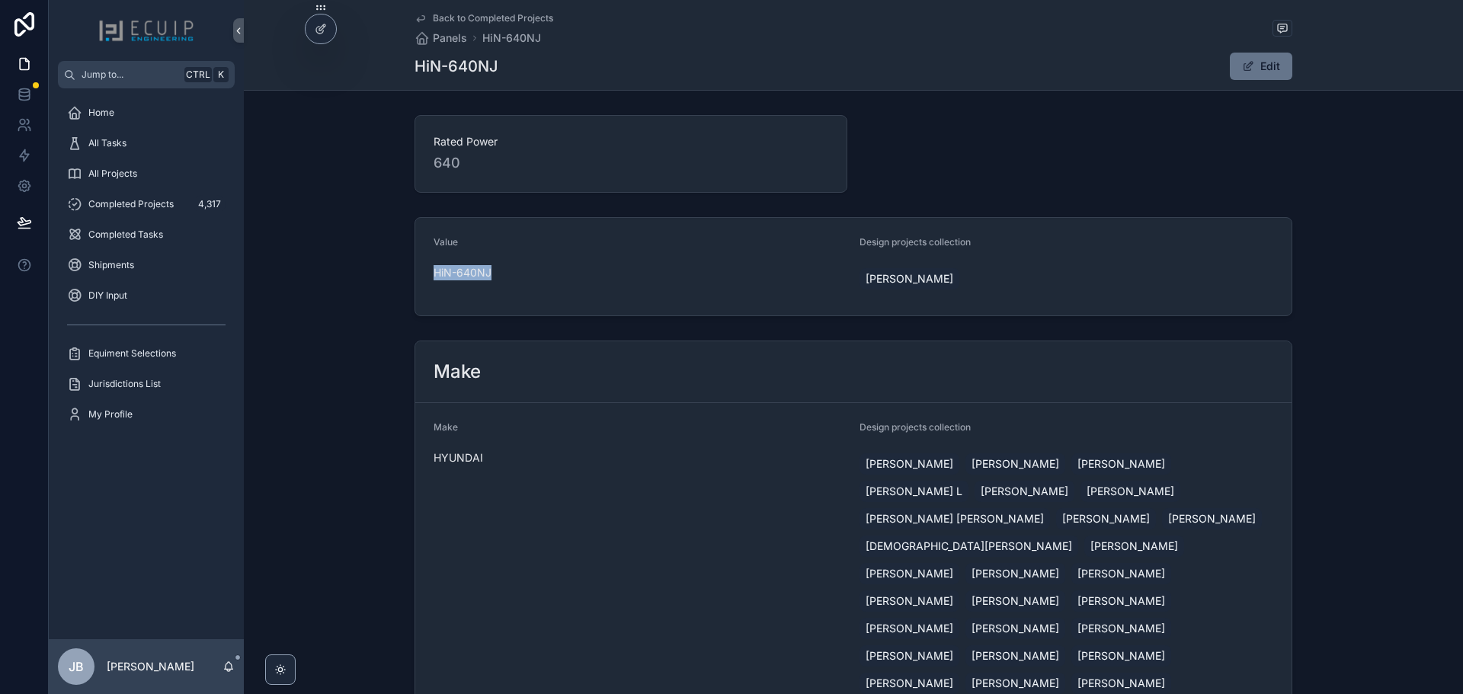
drag, startPoint x: 489, startPoint y: 274, endPoint x: 419, endPoint y: 273, distance: 70.1
click at [419, 273] on form "Value HiN-640NJ Design projects collection Michael Meyrowitz" at bounding box center [853, 267] width 876 height 98
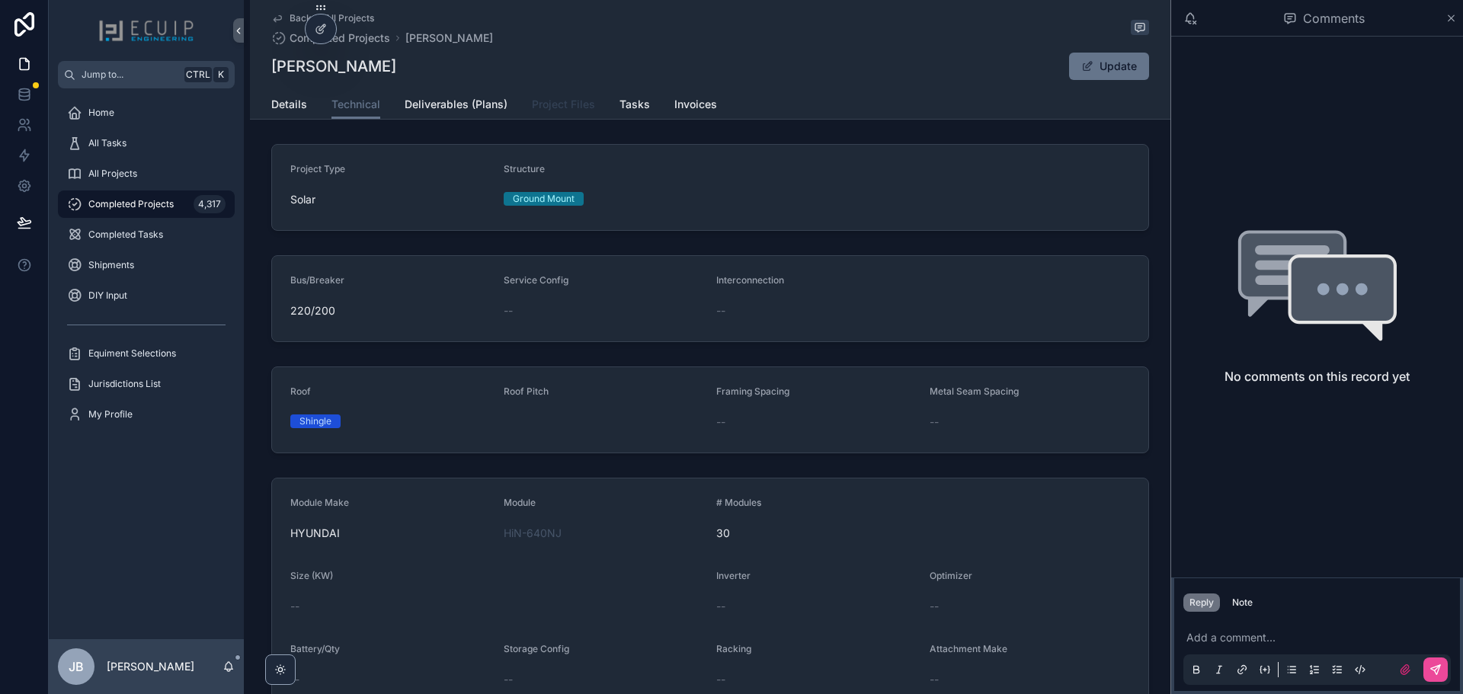
click at [573, 110] on span "Project Files" at bounding box center [563, 104] width 63 height 15
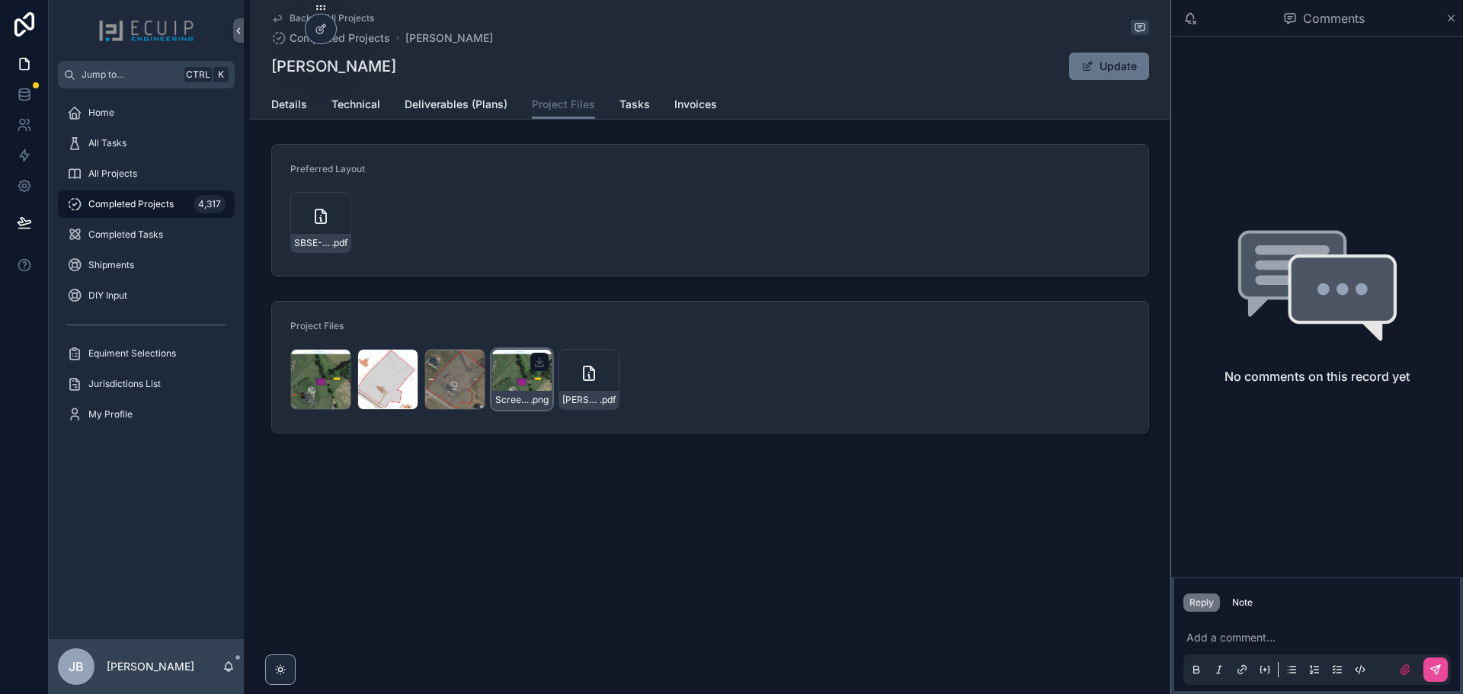
click at [523, 382] on div "Screenshot-2025-08-26-at-2.51.26-PM .png" at bounding box center [521, 379] width 61 height 61
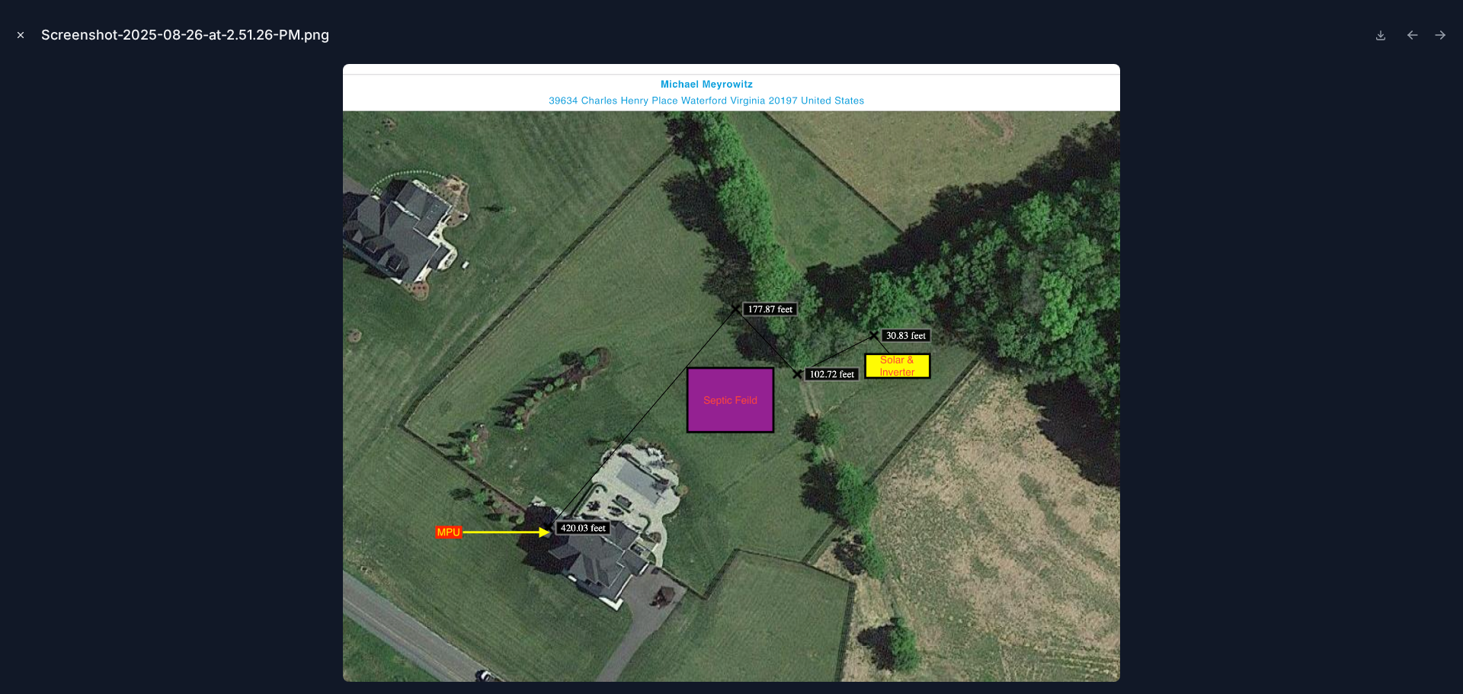
click at [21, 35] on icon "Close modal" at bounding box center [20, 35] width 11 height 11
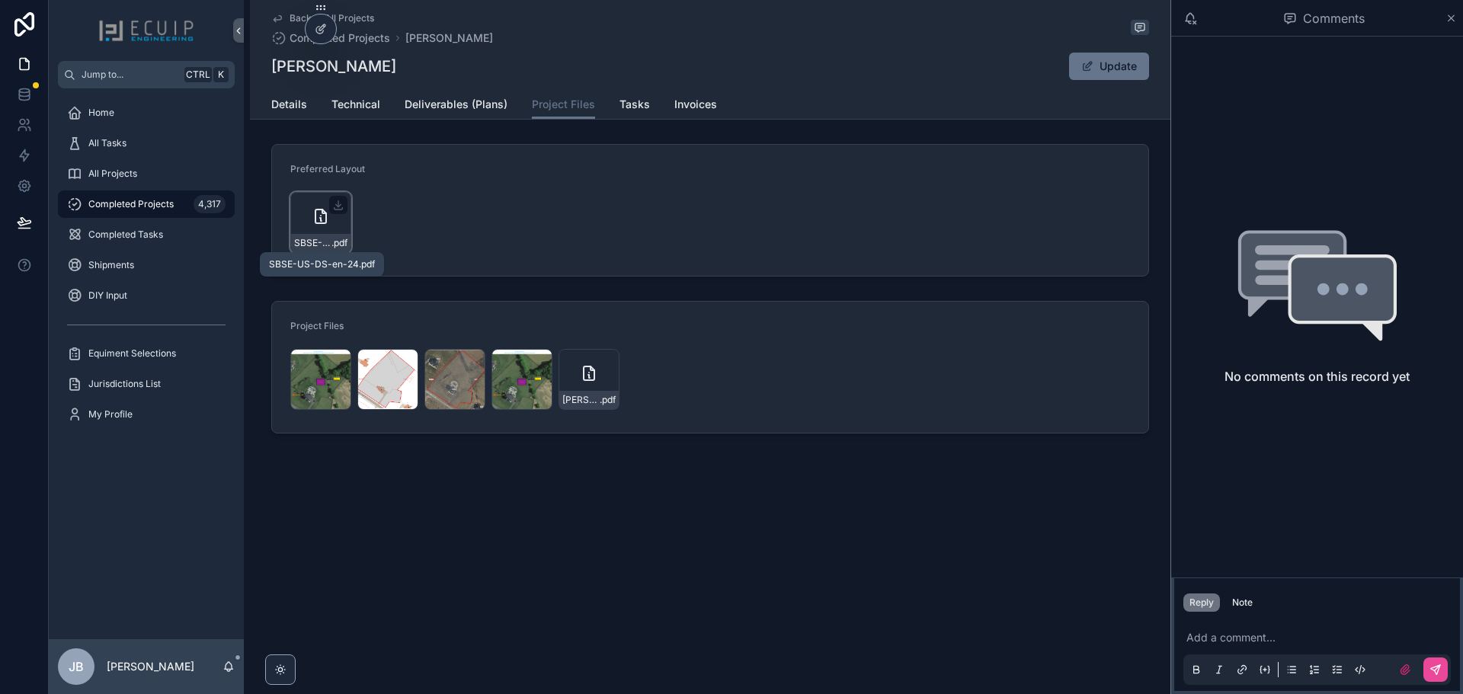
click at [307, 225] on div "SBSE-US-DS-en-24 .pdf" at bounding box center [320, 222] width 61 height 61
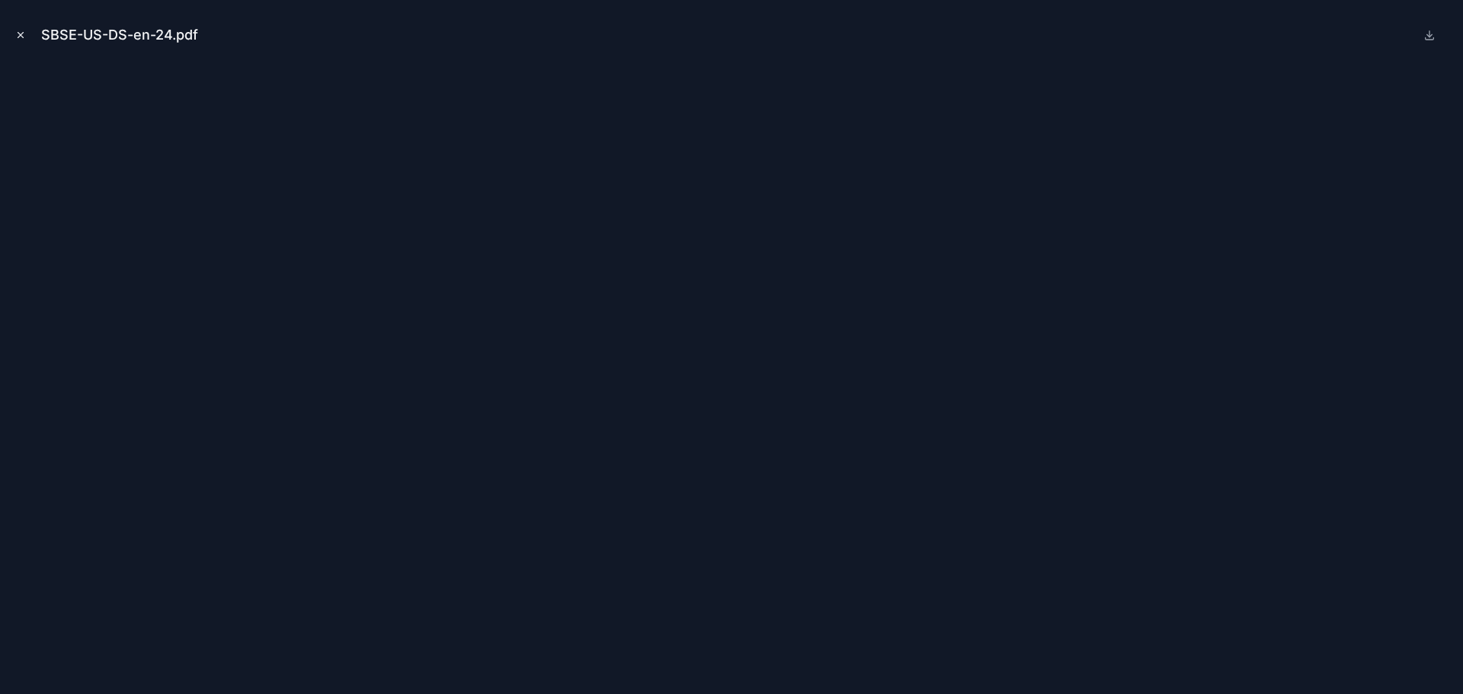
click at [21, 35] on icon "Close modal" at bounding box center [20, 35] width 5 height 5
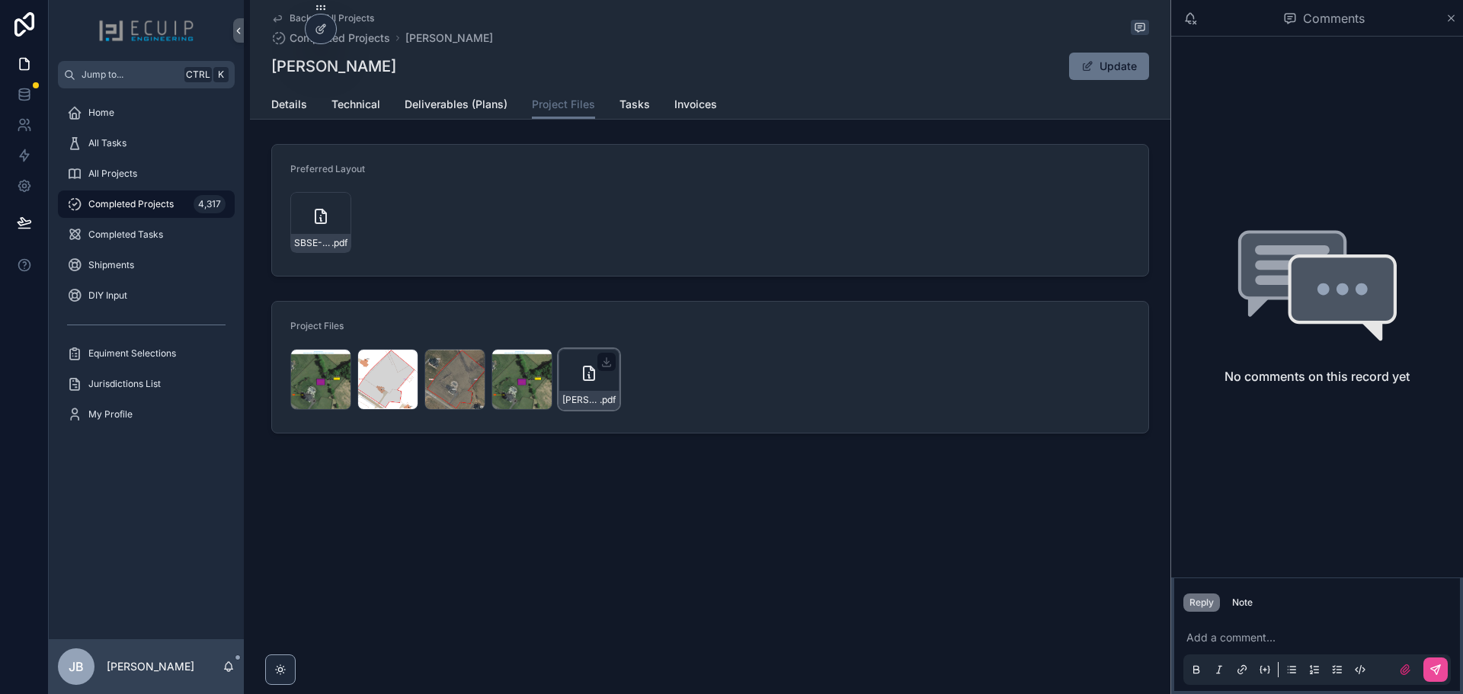
click at [588, 391] on div "MICHAEL-MEYROWITZ_Site-Survey---Rooftop-PV-_20250826150843 .pdf" at bounding box center [588, 400] width 59 height 18
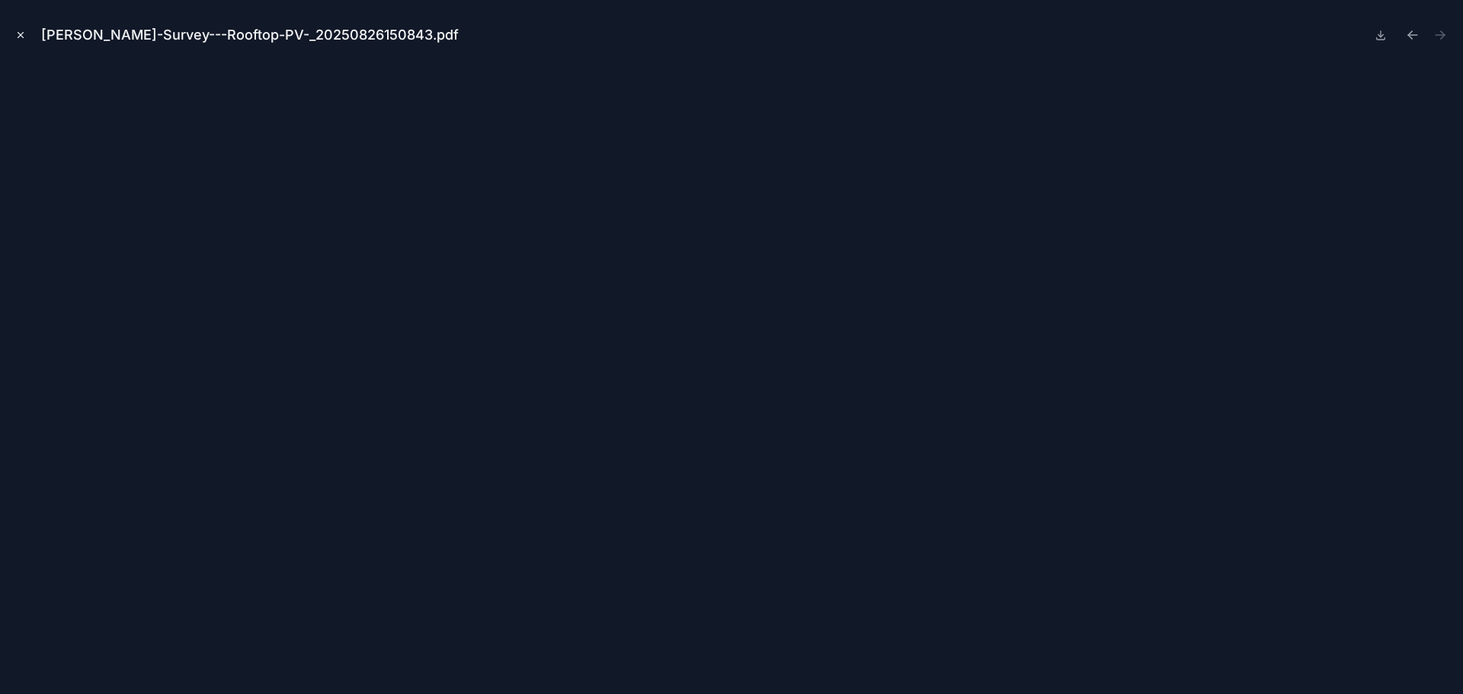
click at [24, 33] on icon "Close modal" at bounding box center [20, 35] width 11 height 11
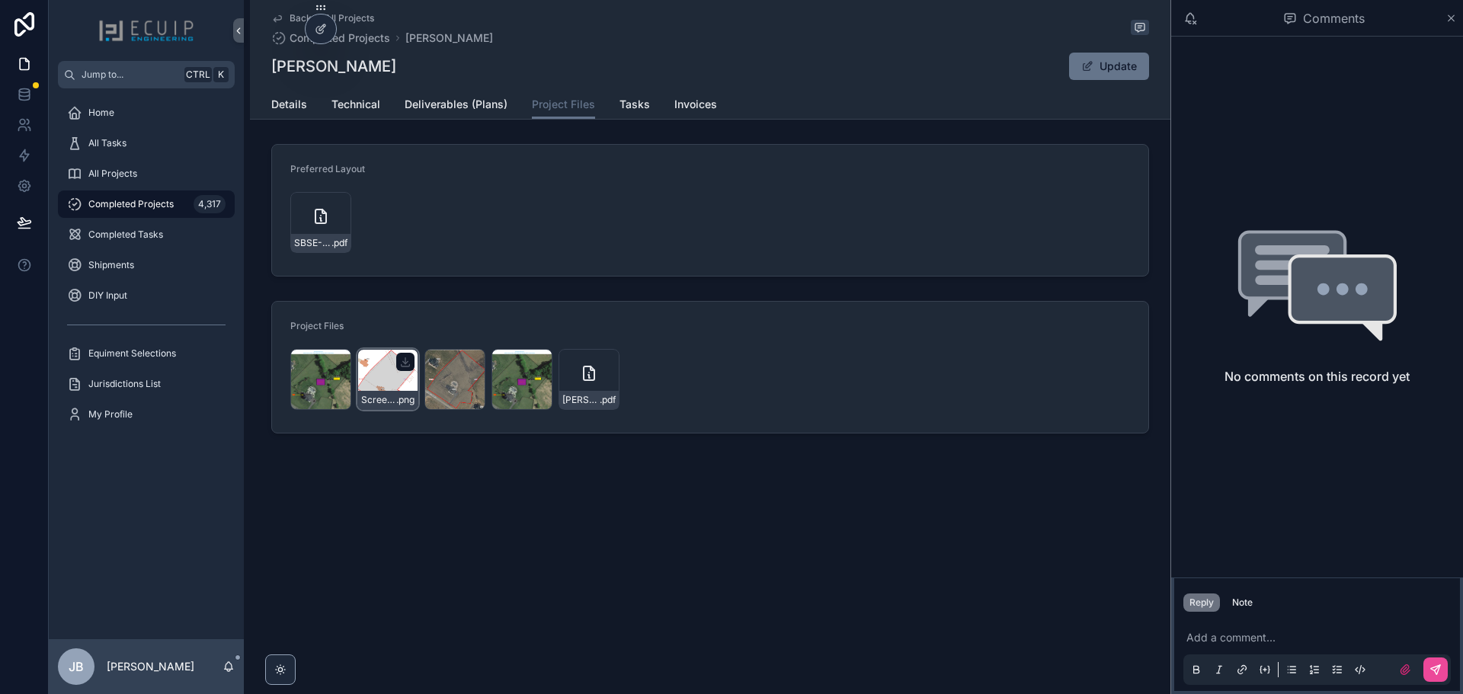
click at [381, 390] on div "Screenshot-2025-08-26-at-2.56.25-PM .png" at bounding box center [387, 379] width 61 height 61
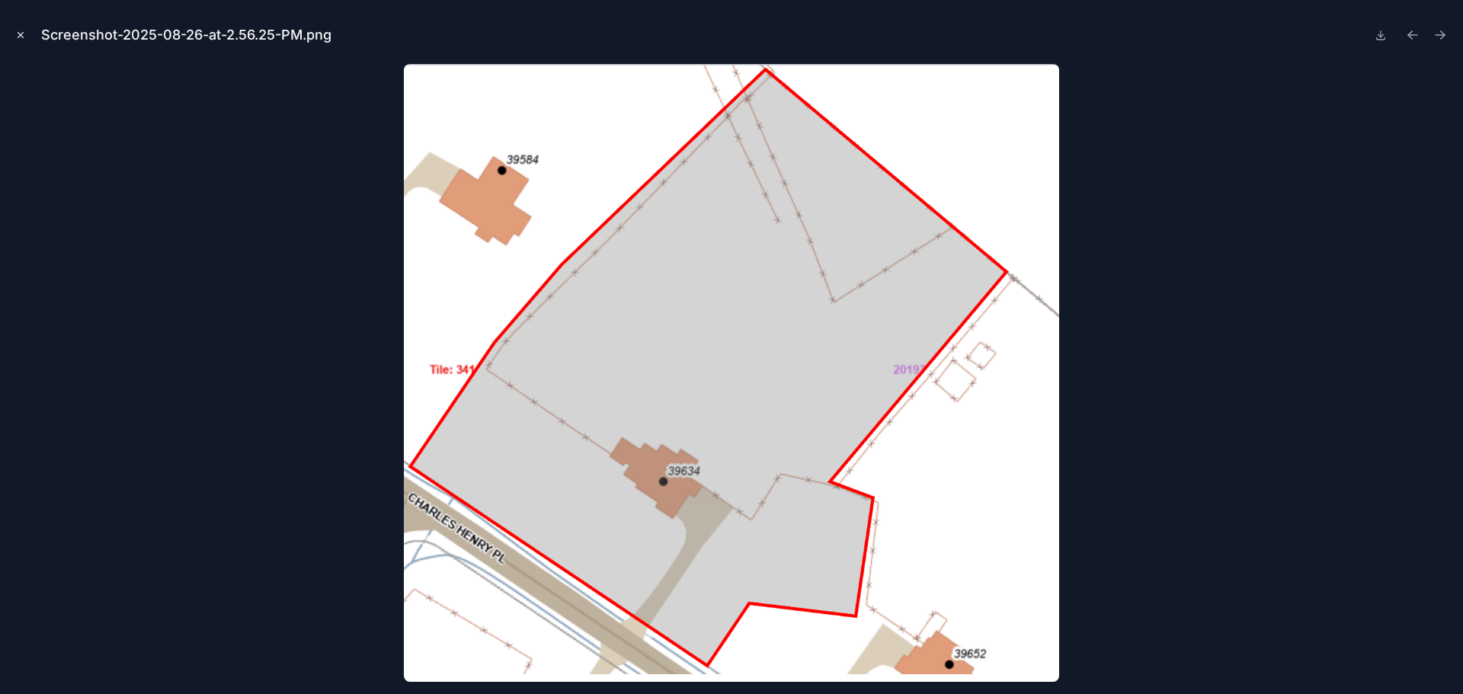
click at [24, 34] on icon "Close modal" at bounding box center [20, 35] width 11 height 11
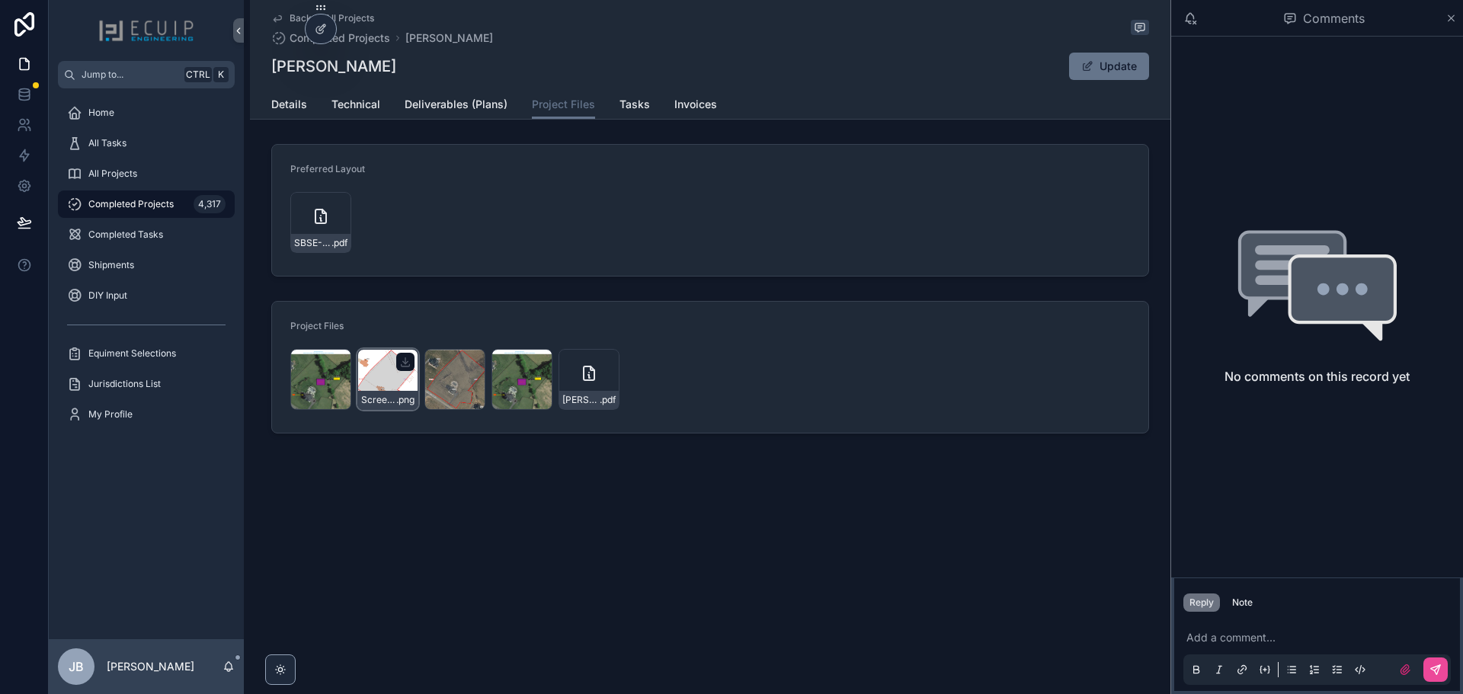
click at [393, 382] on div "Screenshot-2025-08-26-at-2.56.25-PM .png" at bounding box center [387, 379] width 61 height 61
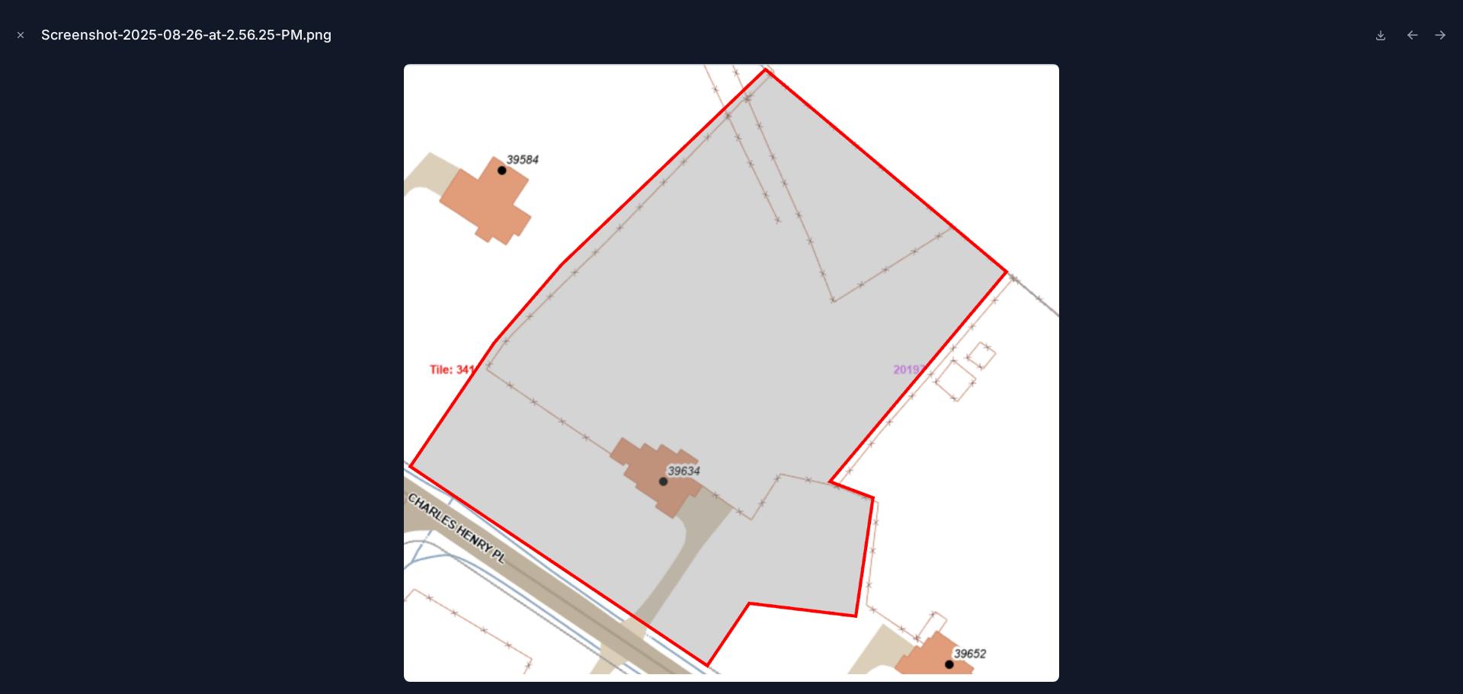
click at [15, 34] on icon "Close modal" at bounding box center [20, 35] width 11 height 11
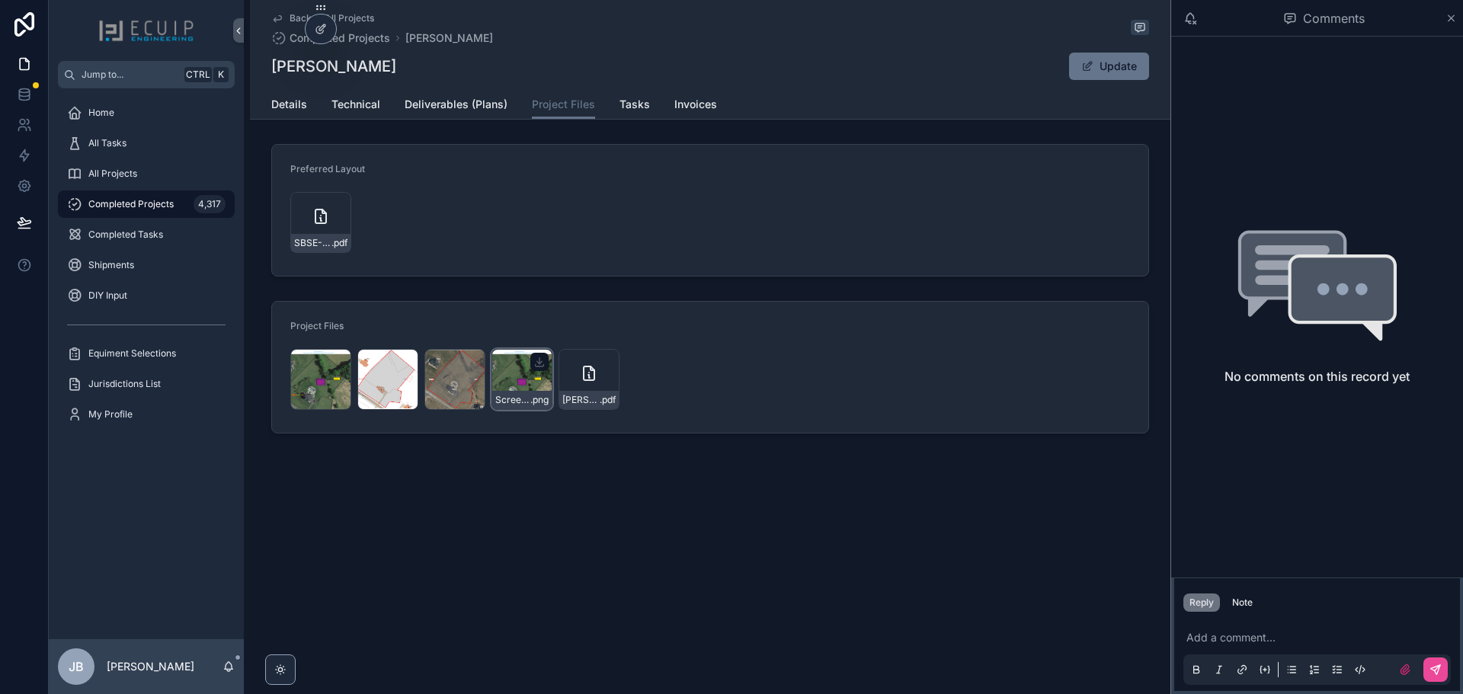
click at [530, 390] on div "Screenshot-2025-08-26-at-2.51.26-PM .png" at bounding box center [521, 379] width 61 height 61
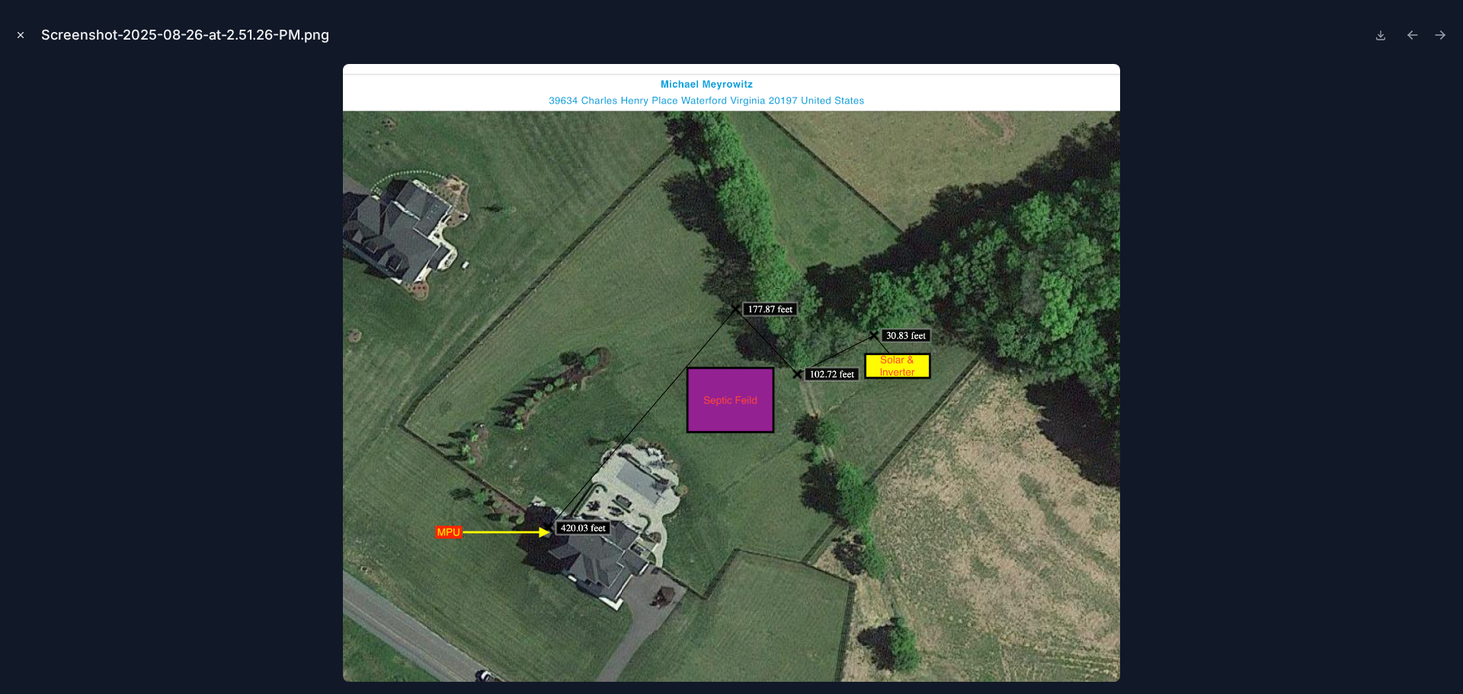
click at [18, 33] on icon "Close modal" at bounding box center [20, 35] width 11 height 11
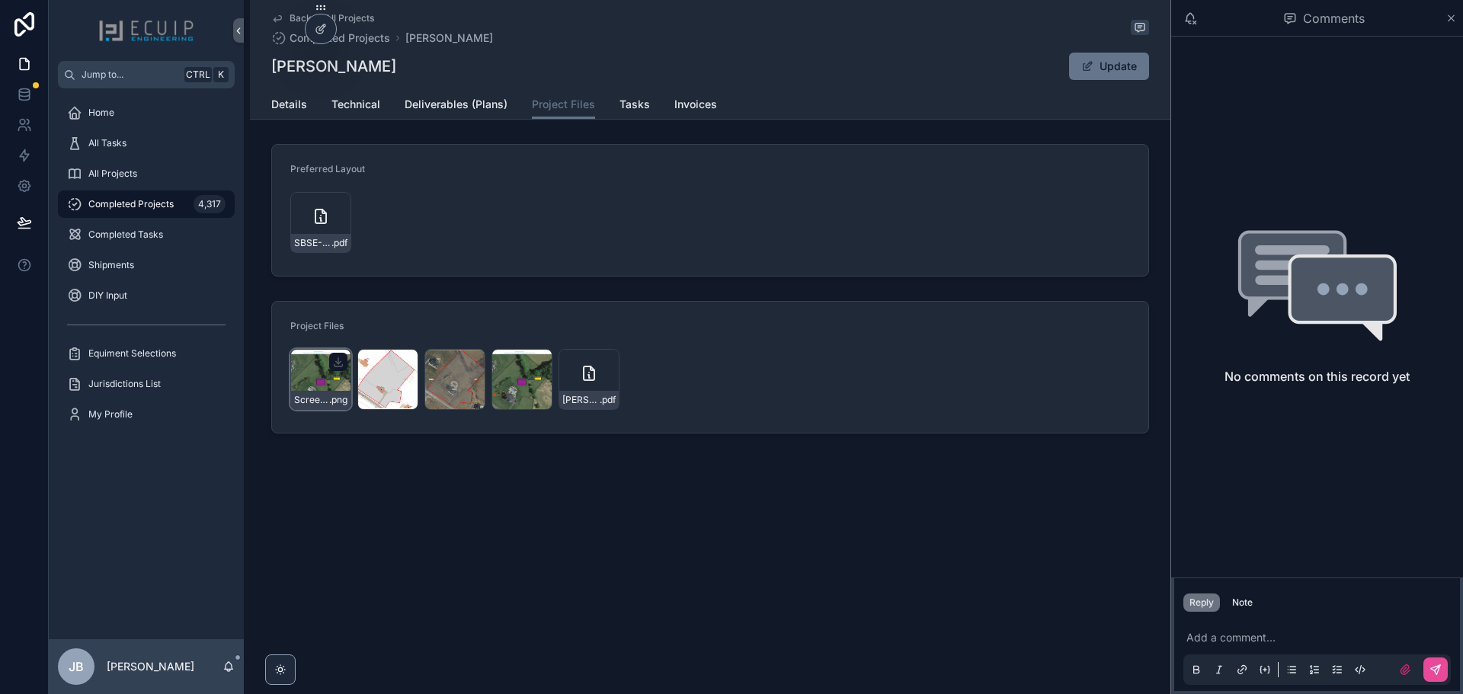
click at [302, 390] on div "Screenshot-2025-08-26-at-2.51.26-PM .png" at bounding box center [320, 379] width 61 height 61
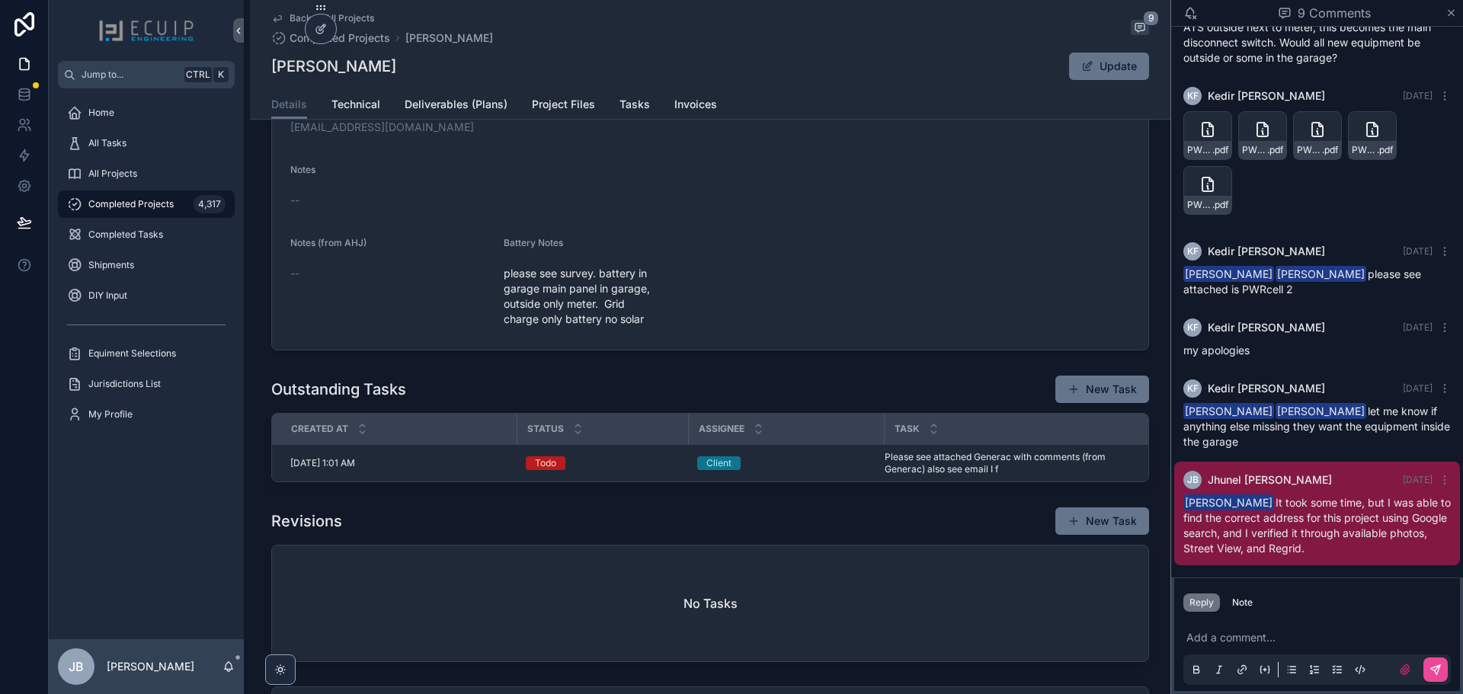
scroll to position [609, 0]
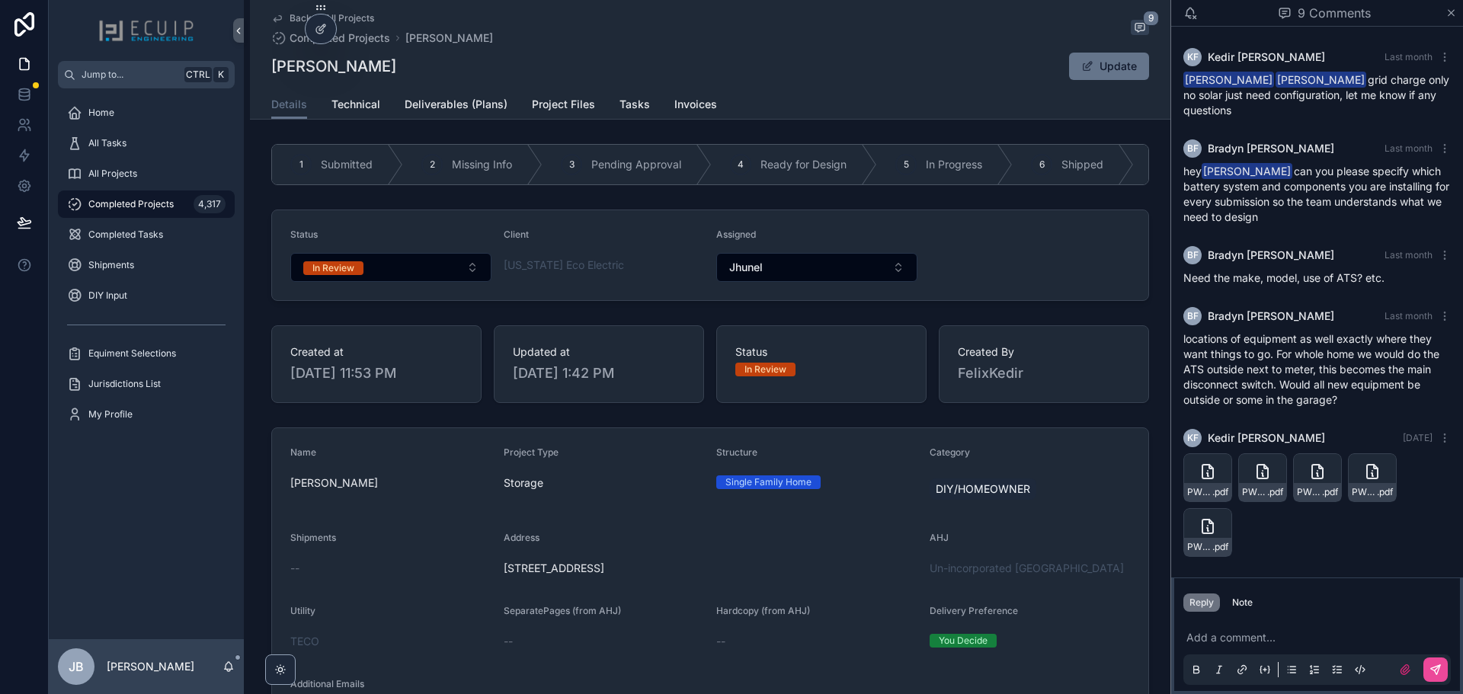
scroll to position [342, 0]
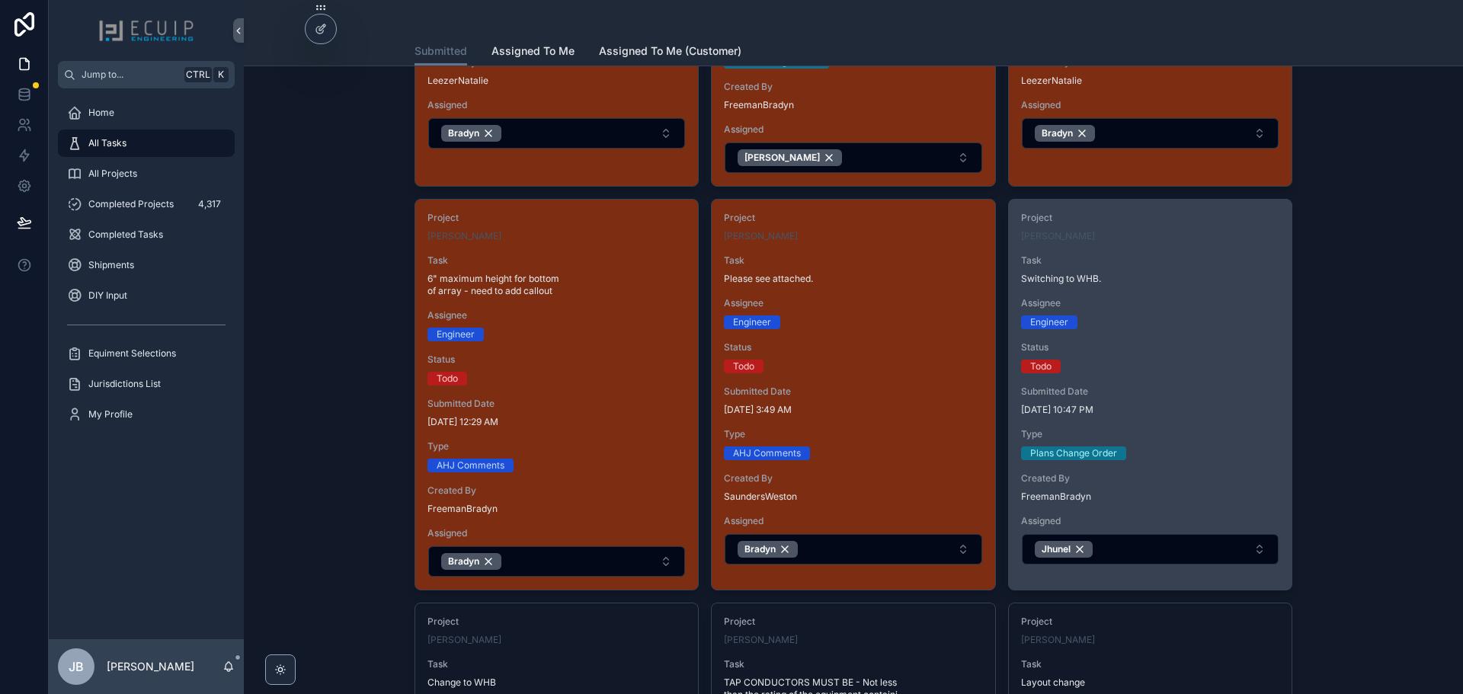
scroll to position [305, 0]
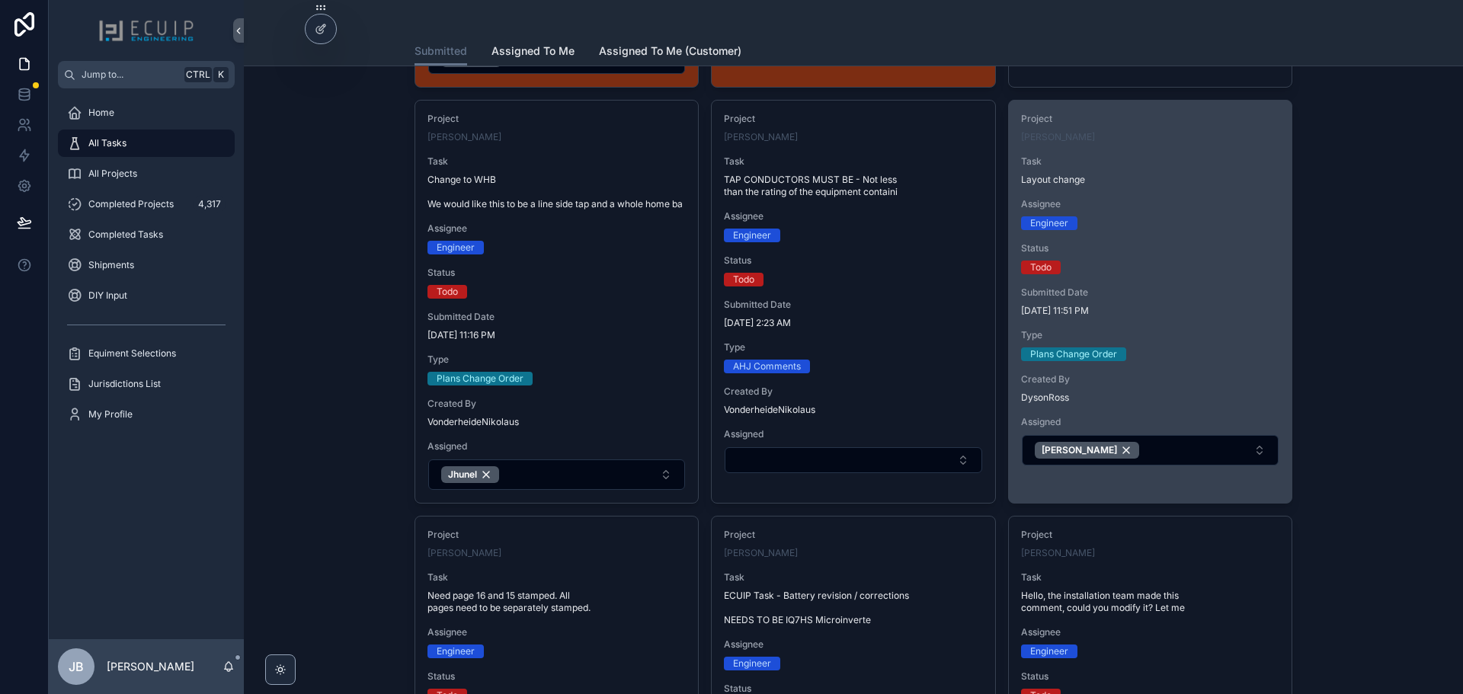
scroll to position [914, 0]
